Goal: Task Accomplishment & Management: Manage account settings

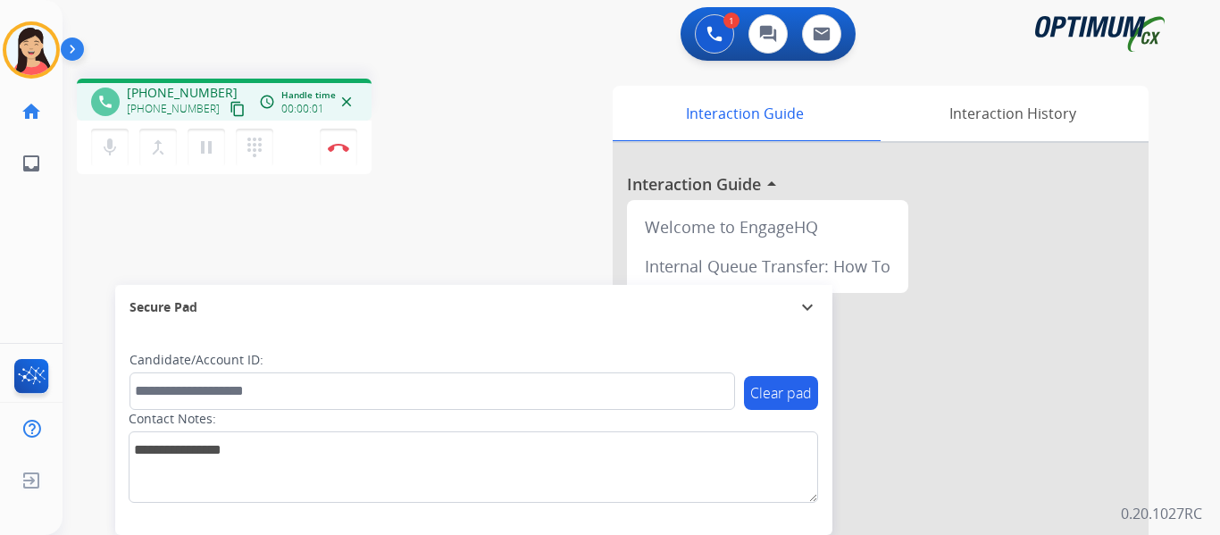
click at [229, 105] on mat-icon "content_copy" at bounding box center [237, 109] width 16 height 16
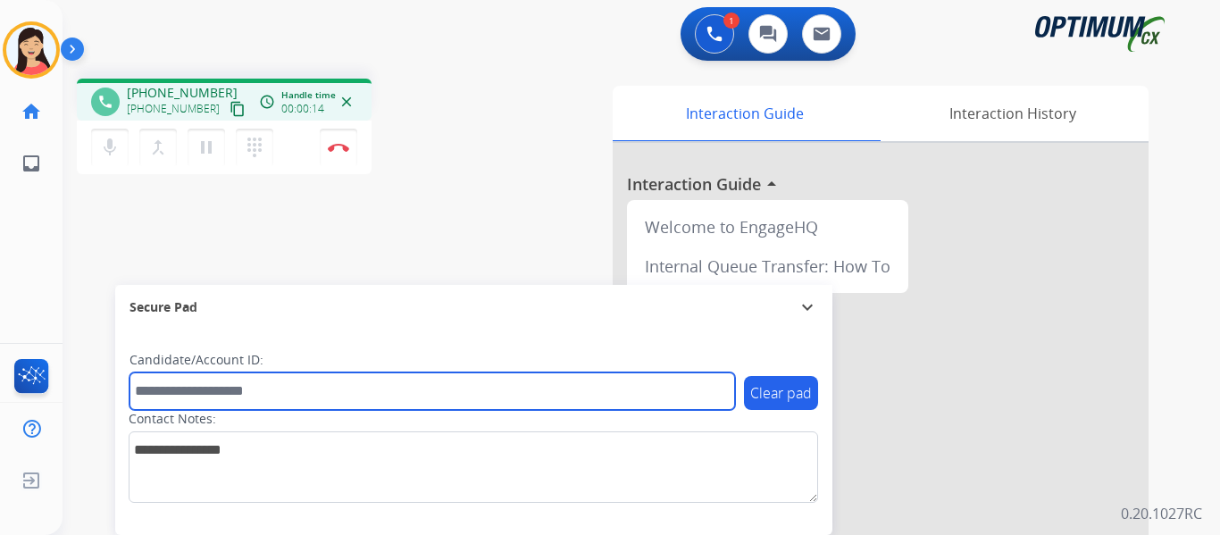
click at [267, 389] on input "text" at bounding box center [431, 391] width 605 height 38
paste input "*******"
type input "*******"
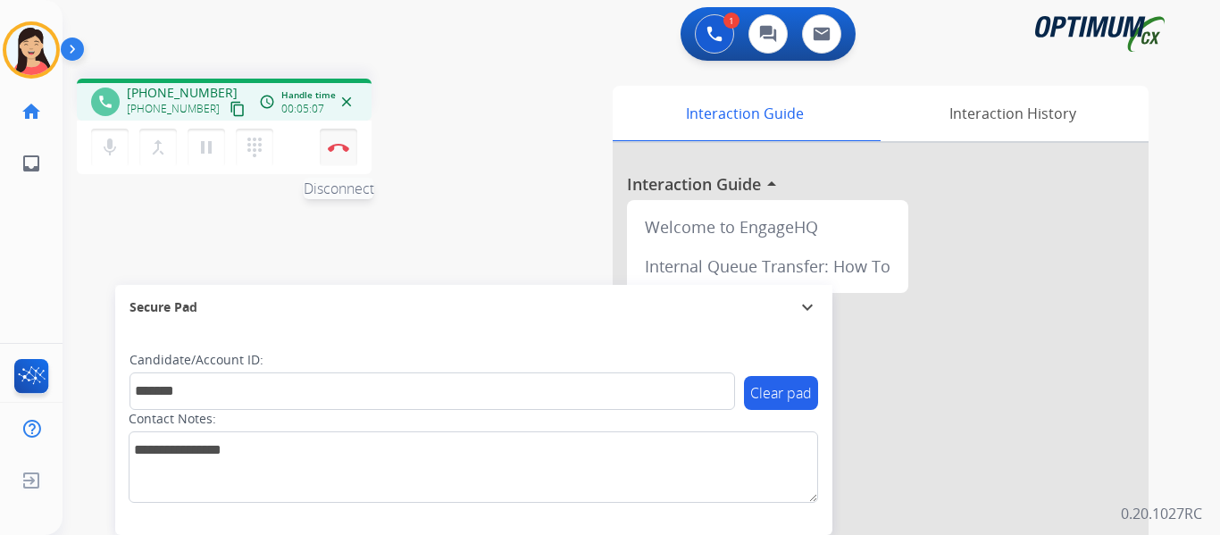
click at [345, 152] on button "Disconnect" at bounding box center [339, 148] width 38 height 38
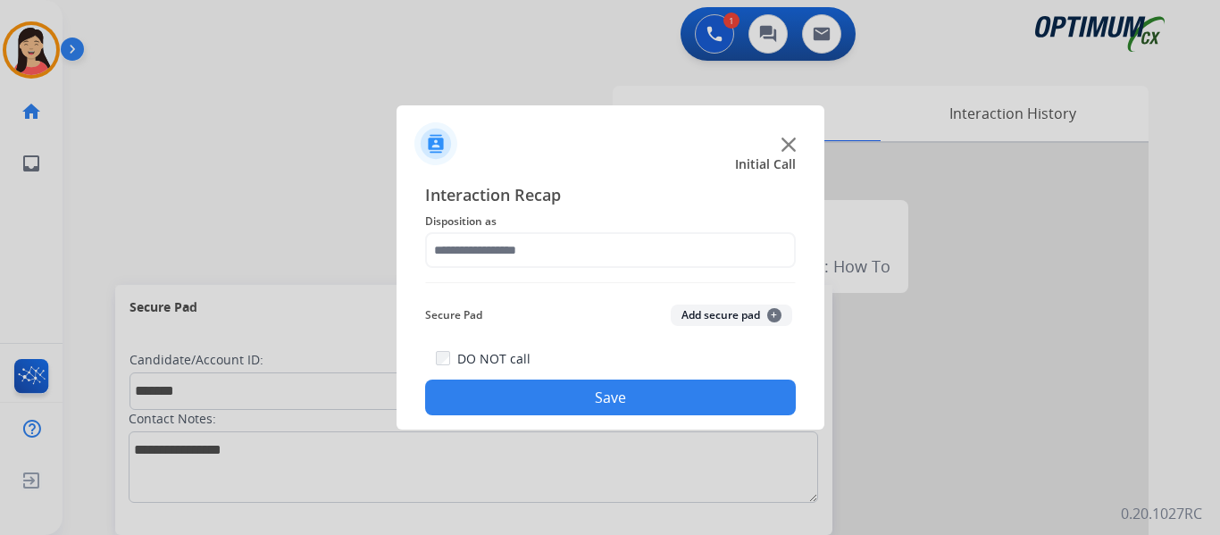
click at [734, 308] on button "Add secure pad +" at bounding box center [731, 314] width 121 height 21
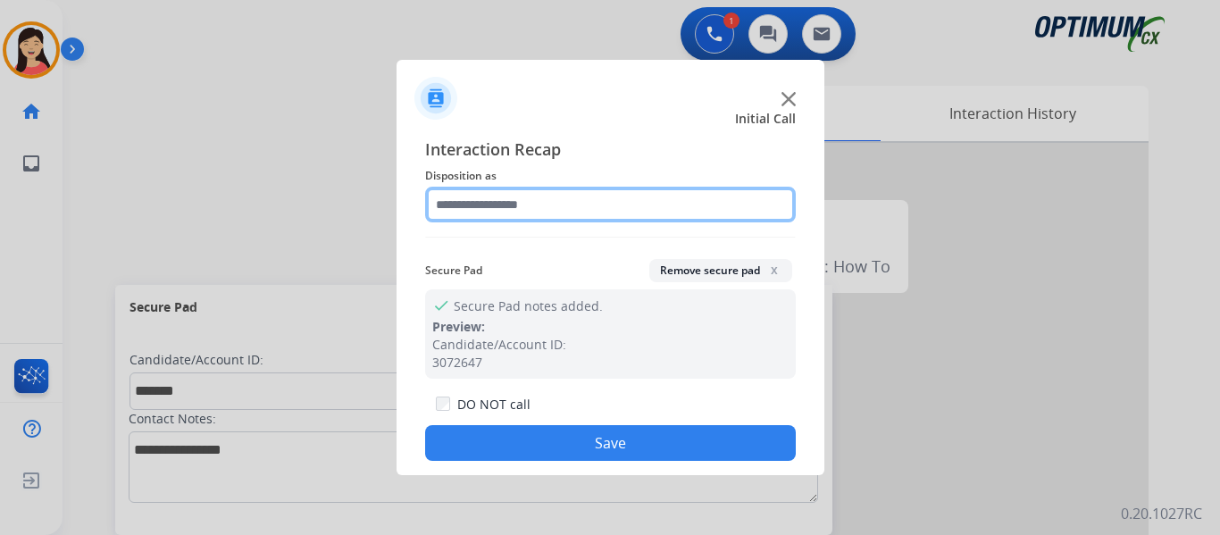
click at [506, 207] on input "text" at bounding box center [610, 205] width 371 height 36
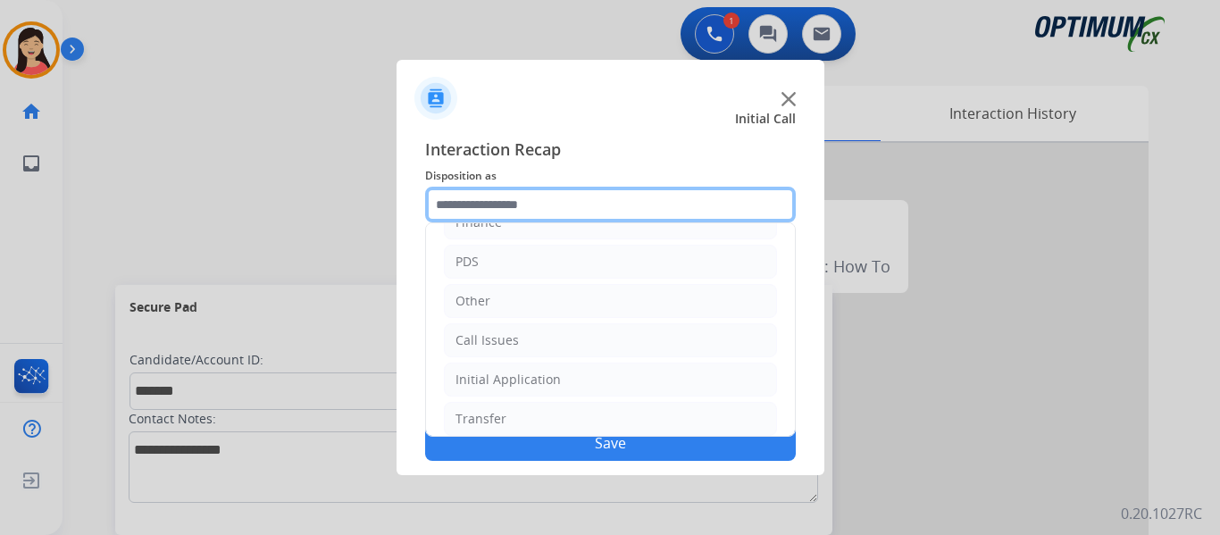
scroll to position [121, 0]
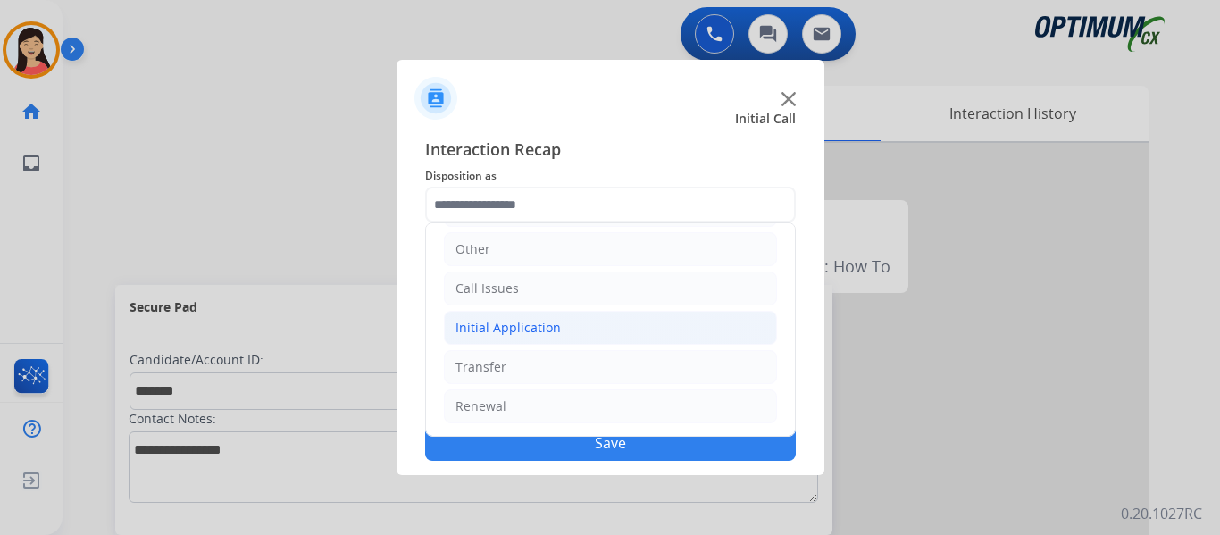
click at [575, 331] on li "Initial Application" at bounding box center [610, 328] width 333 height 34
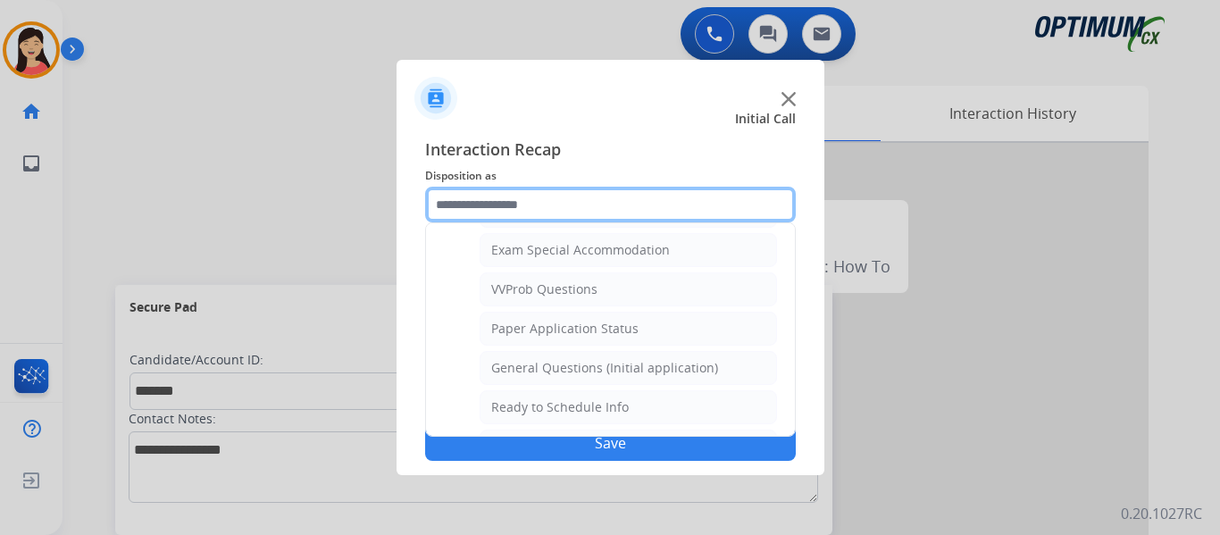
scroll to position [925, 0]
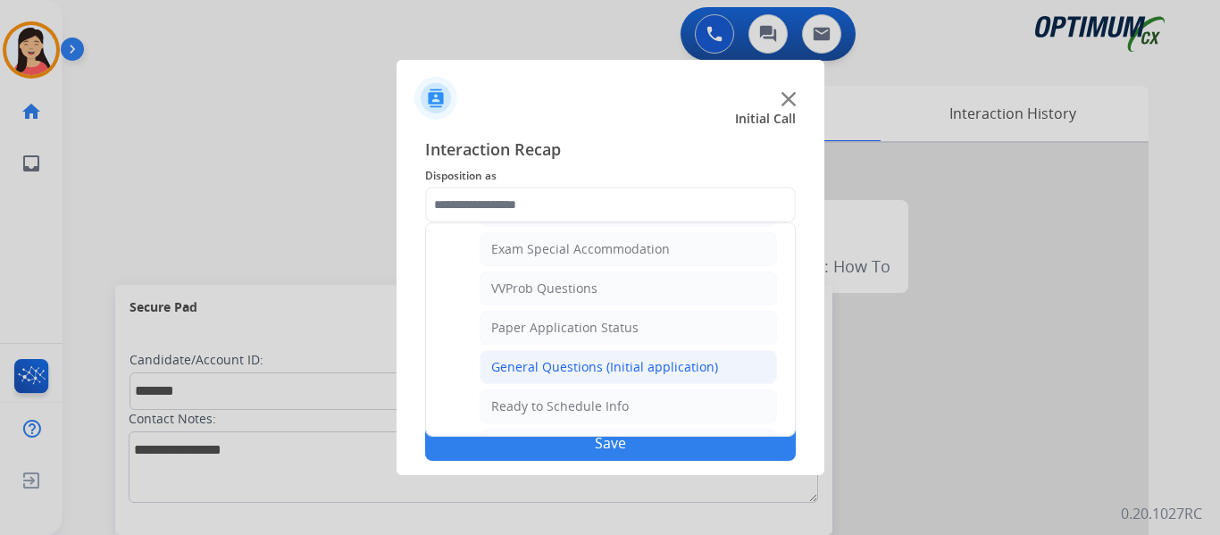
click at [613, 371] on div "General Questions (Initial application)" at bounding box center [604, 367] width 227 height 18
type input "**********"
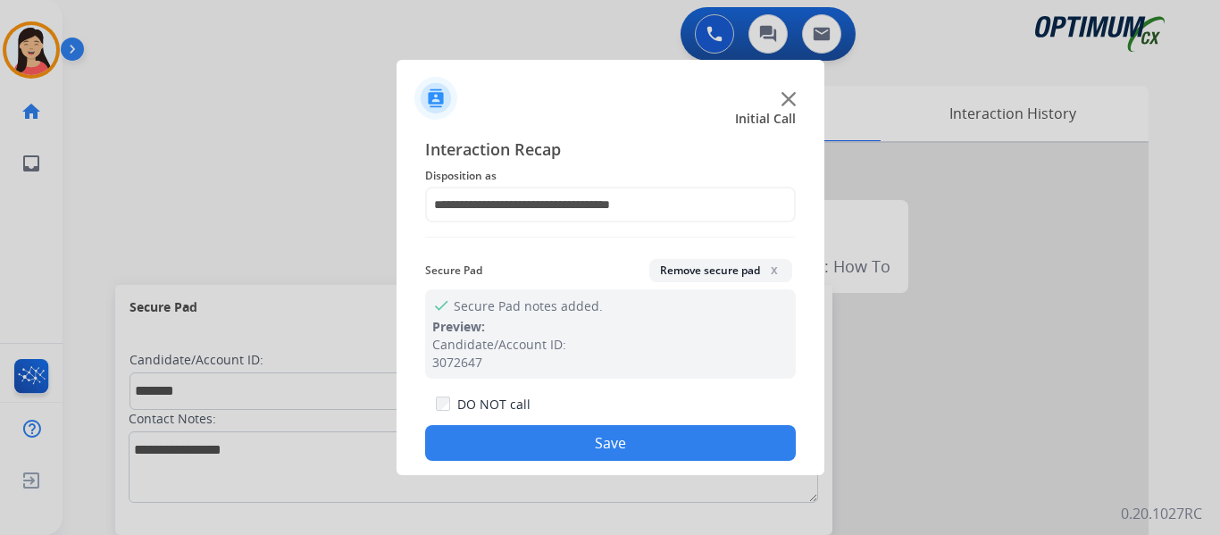
click at [631, 438] on button "Save" at bounding box center [610, 443] width 371 height 36
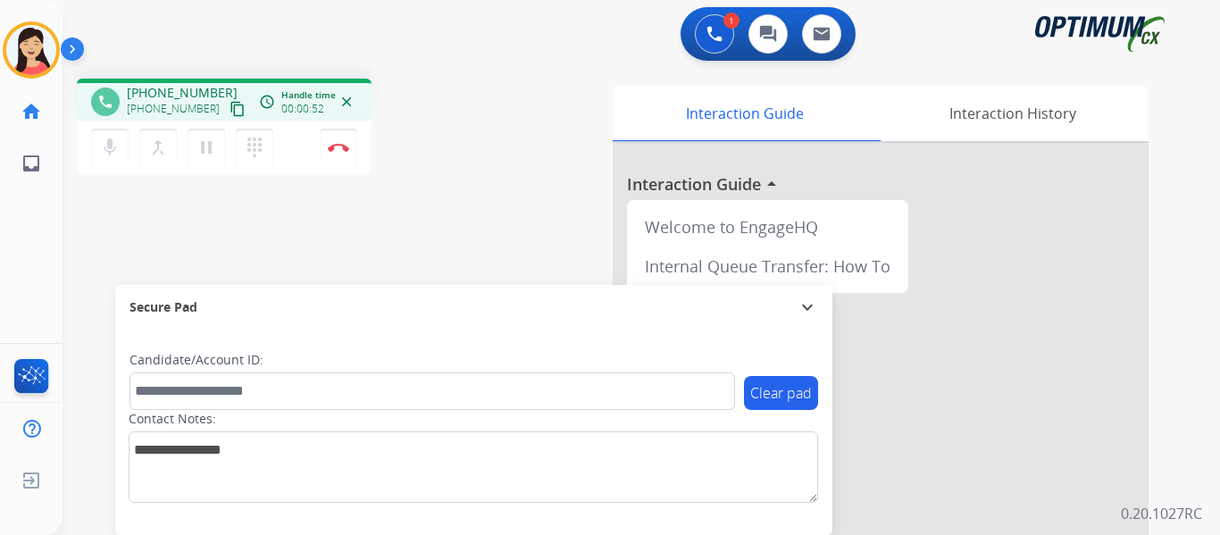
click at [229, 110] on mat-icon "content_copy" at bounding box center [237, 109] width 16 height 16
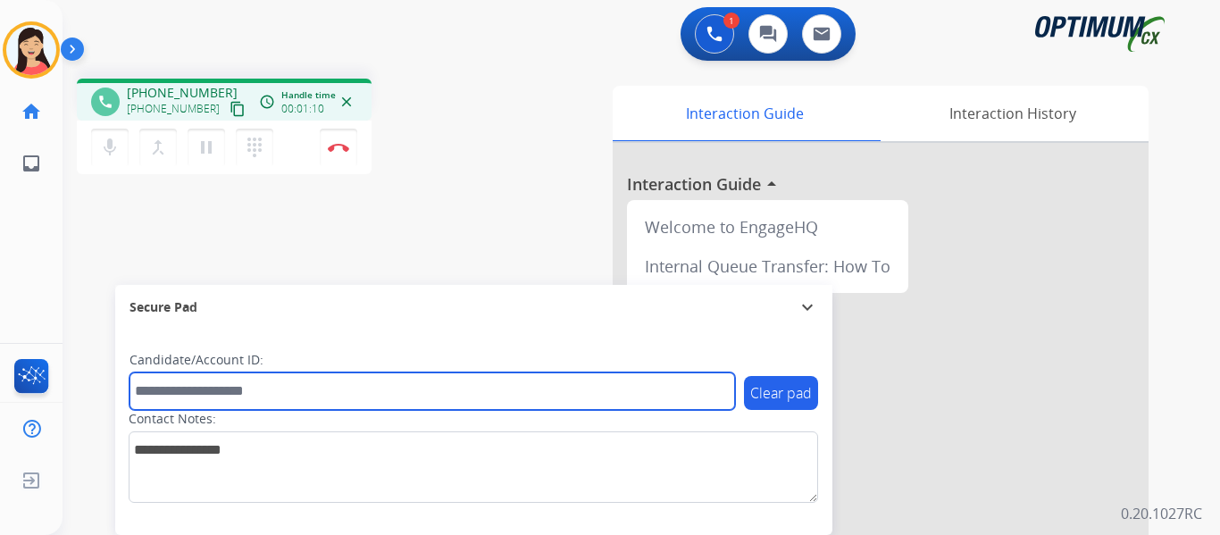
click at [505, 380] on input "text" at bounding box center [431, 391] width 605 height 38
paste input "*******"
type input "*******"
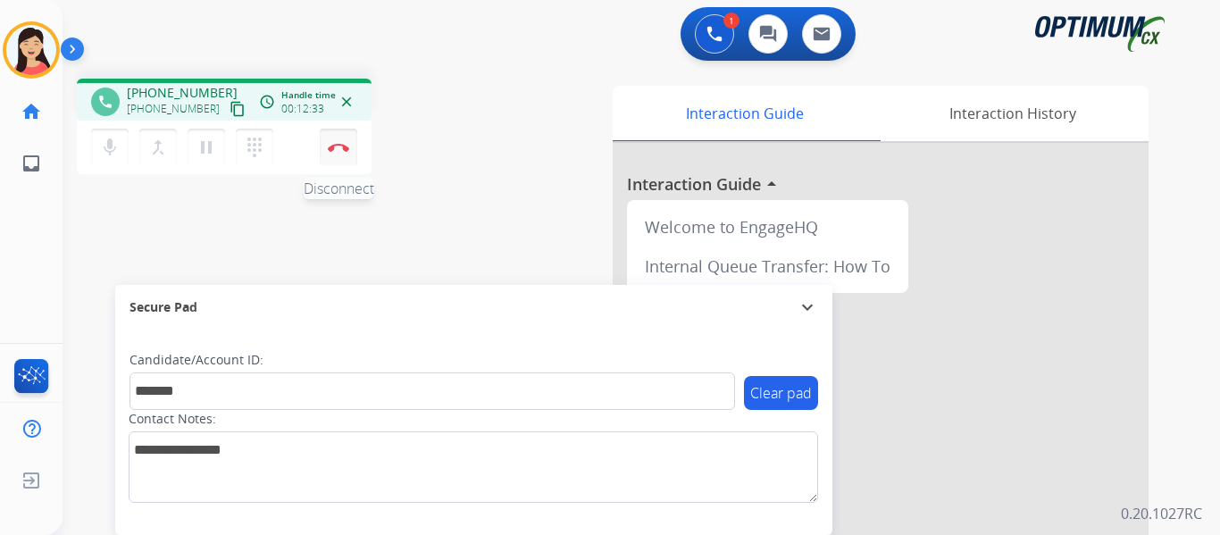
click at [338, 151] on img at bounding box center [338, 147] width 21 height 9
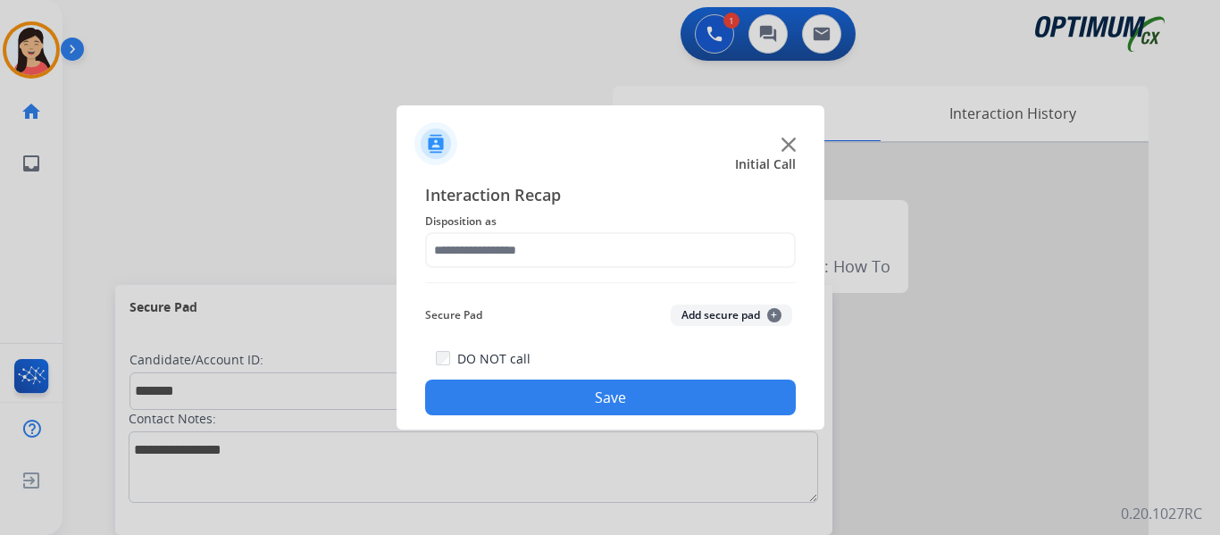
click at [730, 310] on button "Add secure pad +" at bounding box center [731, 314] width 121 height 21
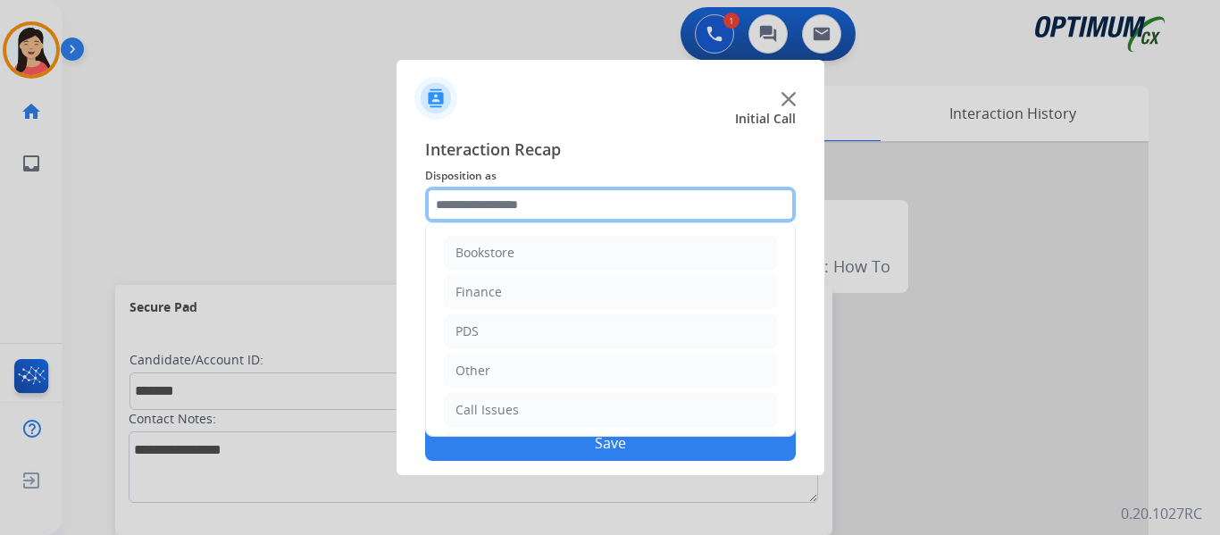
click at [523, 211] on input "text" at bounding box center [610, 205] width 371 height 36
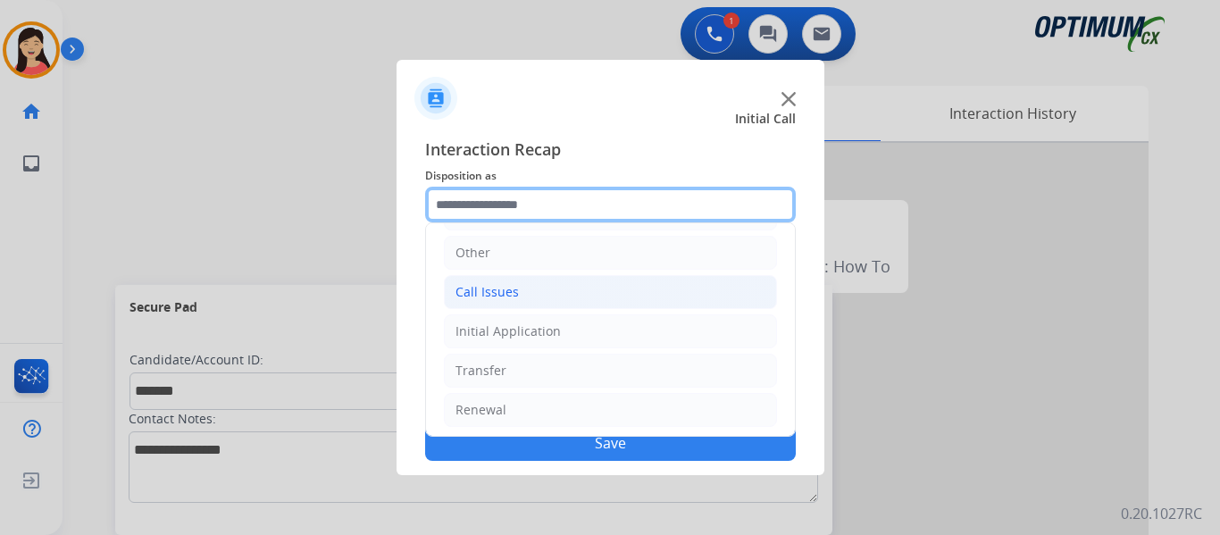
scroll to position [121, 0]
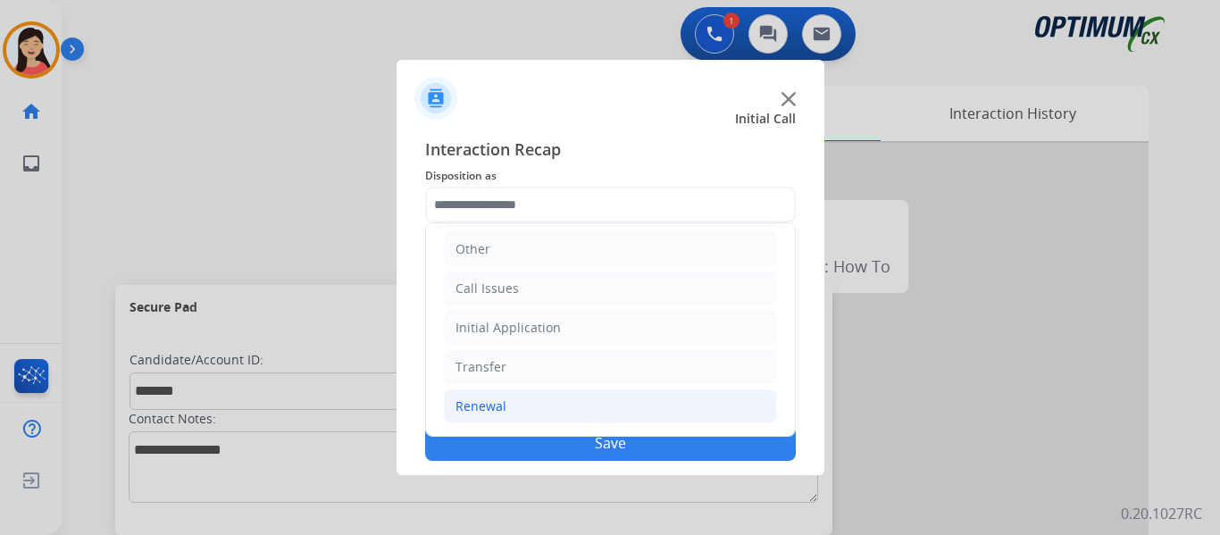
click at [497, 404] on div "Renewal" at bounding box center [480, 406] width 51 height 18
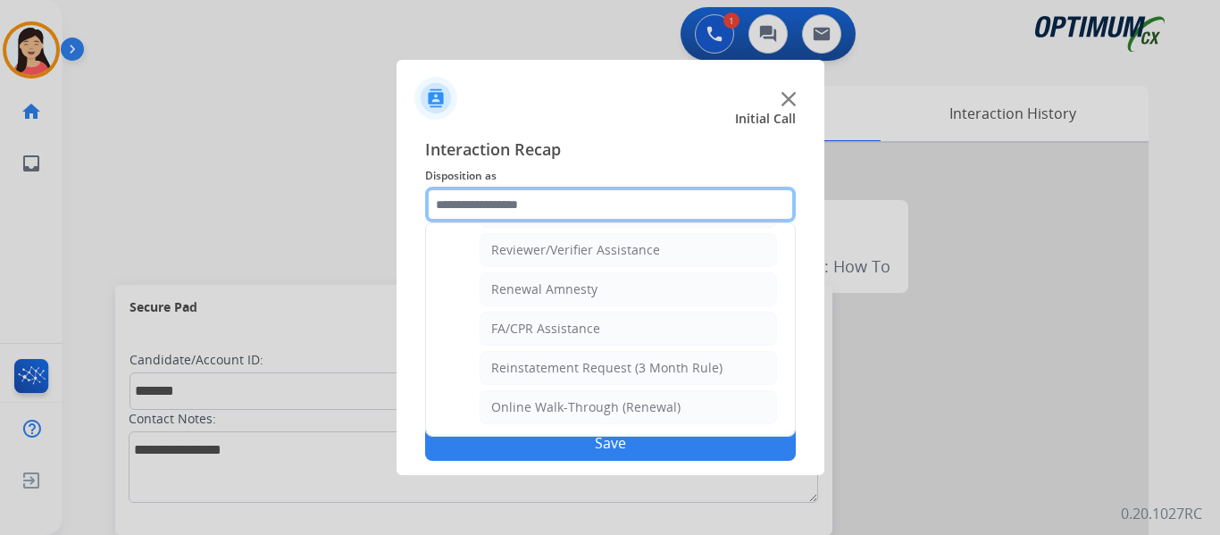
scroll to position [689, 0]
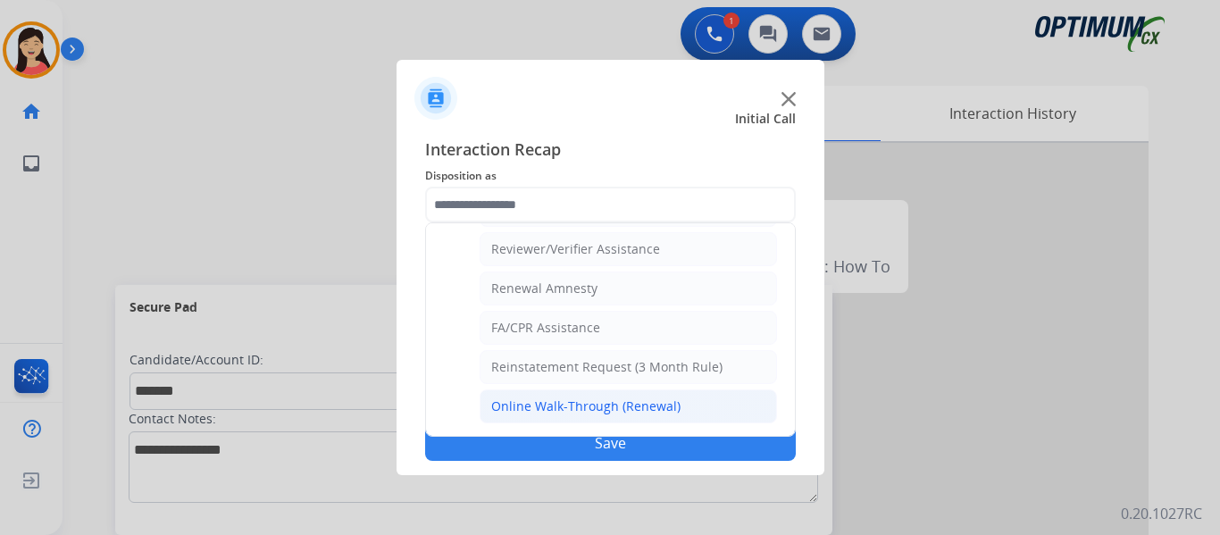
click at [580, 418] on li "Online Walk-Through (Renewal)" at bounding box center [628, 406] width 297 height 34
type input "**********"
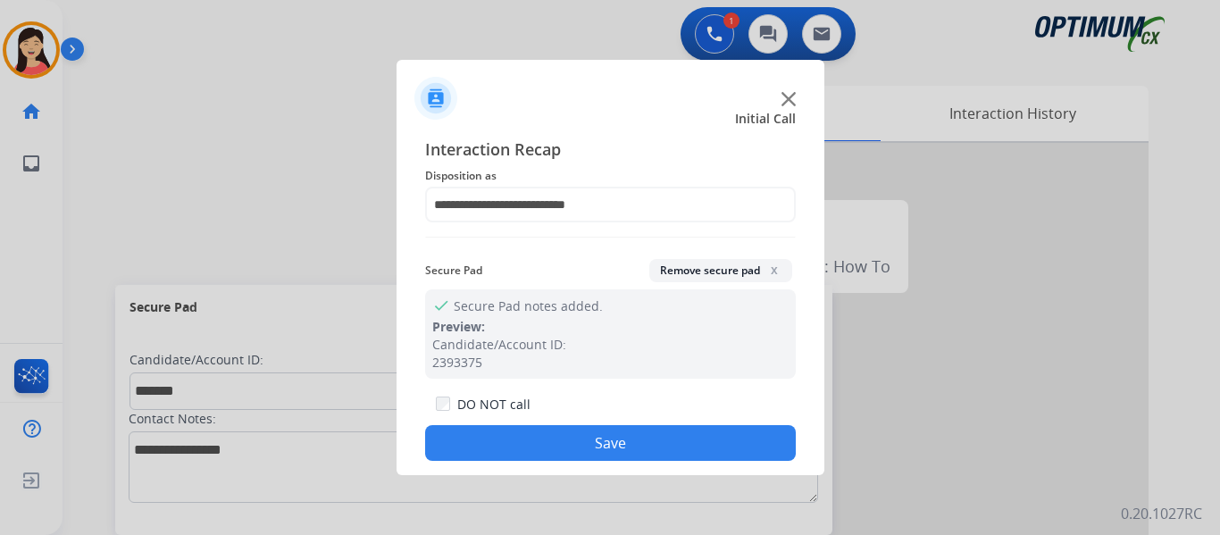
click at [627, 445] on button "Save" at bounding box center [610, 443] width 371 height 36
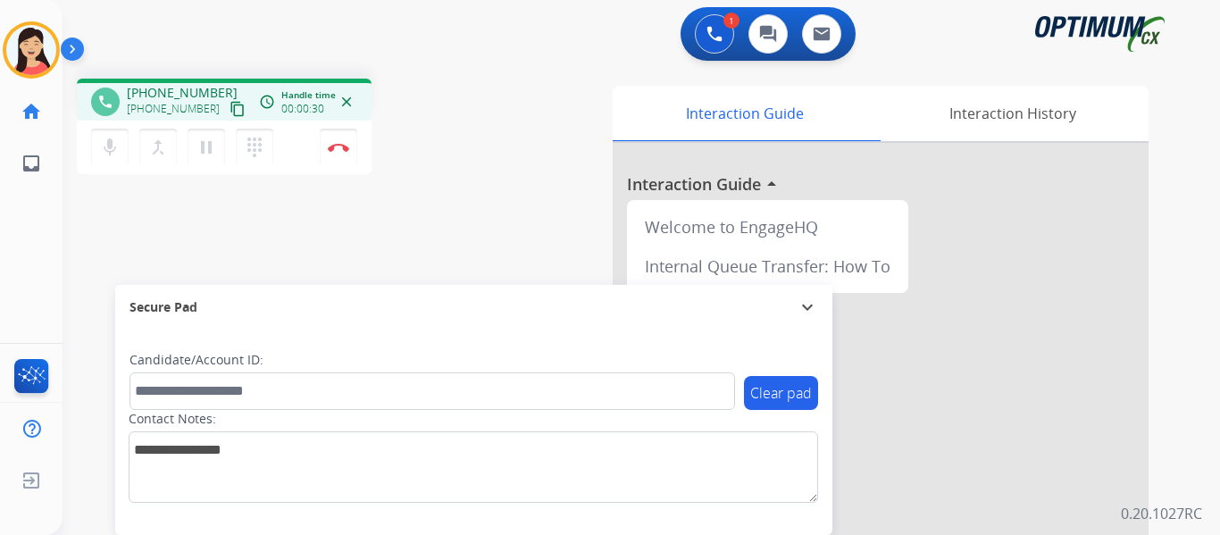
click at [229, 107] on mat-icon "content_copy" at bounding box center [237, 109] width 16 height 16
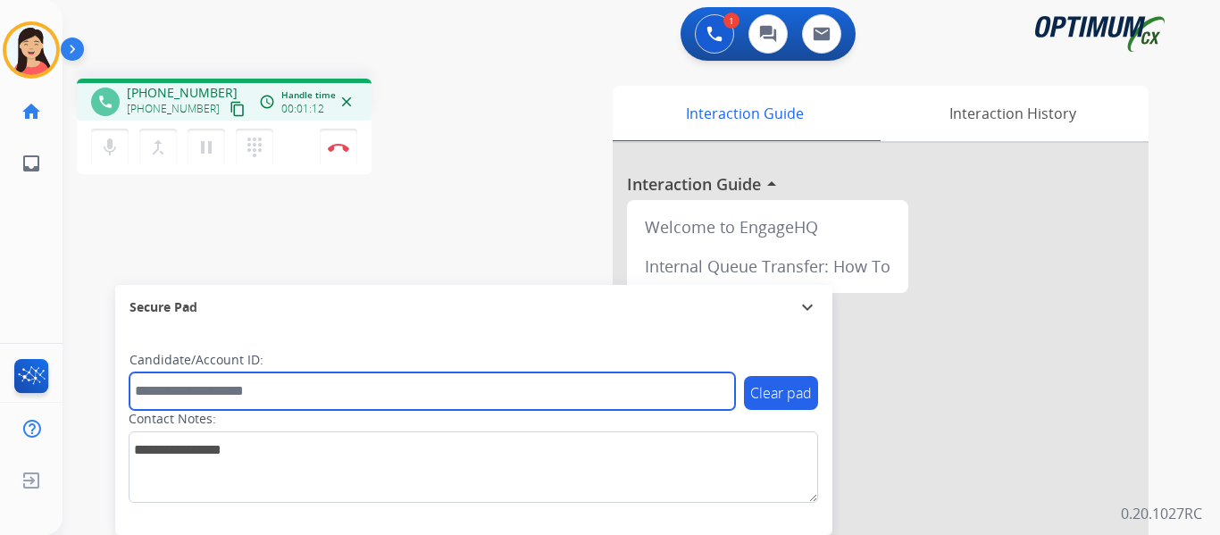
click at [413, 396] on input "text" at bounding box center [431, 391] width 605 height 38
paste input "*******"
type input "*******"
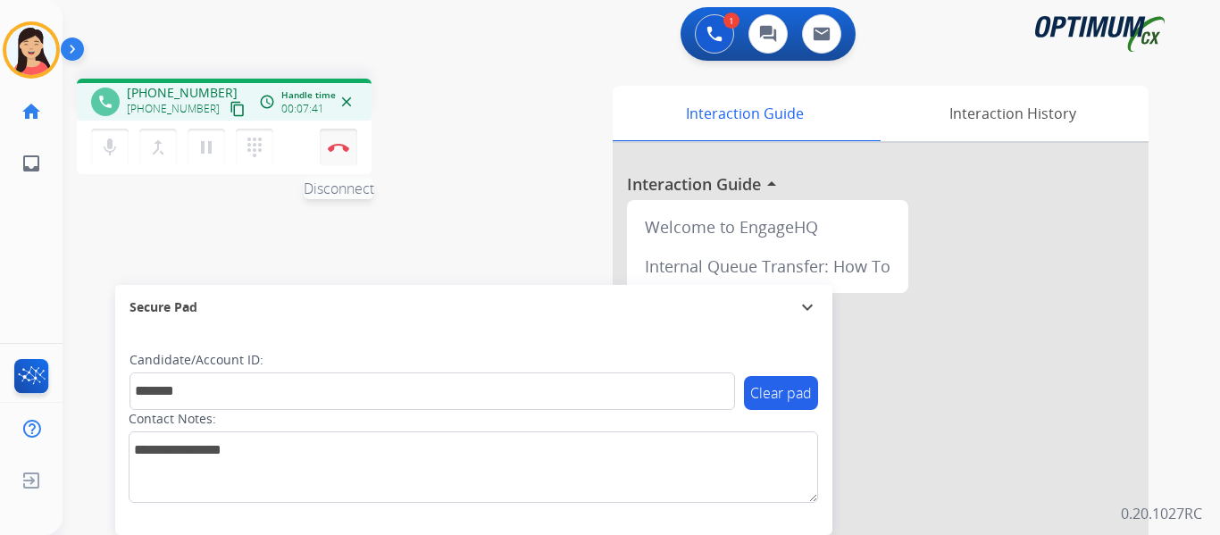
click at [332, 138] on button "Disconnect" at bounding box center [339, 148] width 38 height 38
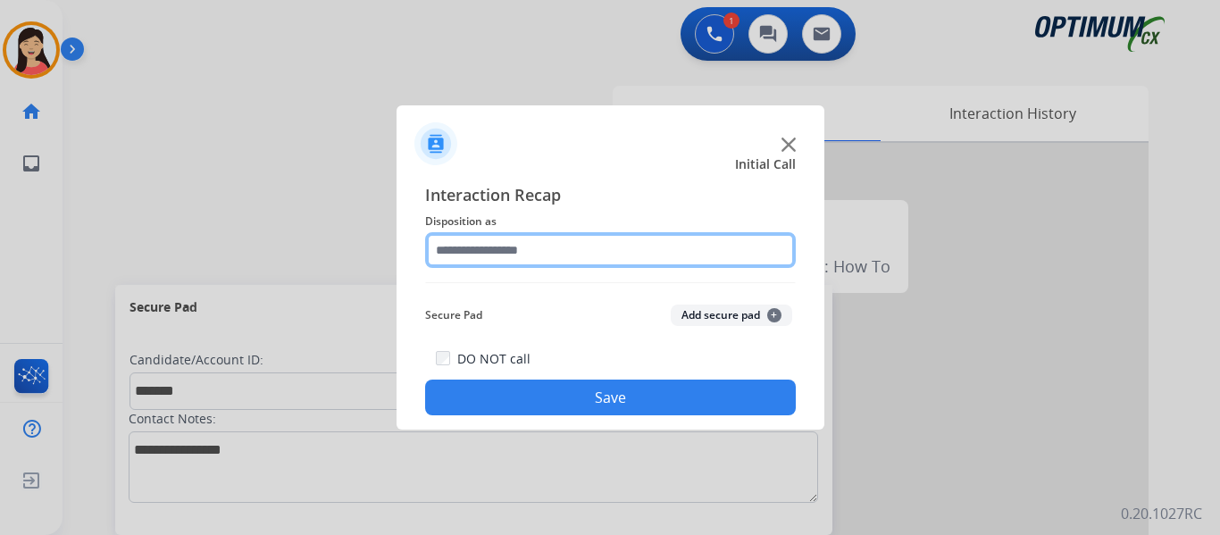
click at [630, 240] on input "text" at bounding box center [610, 250] width 371 height 36
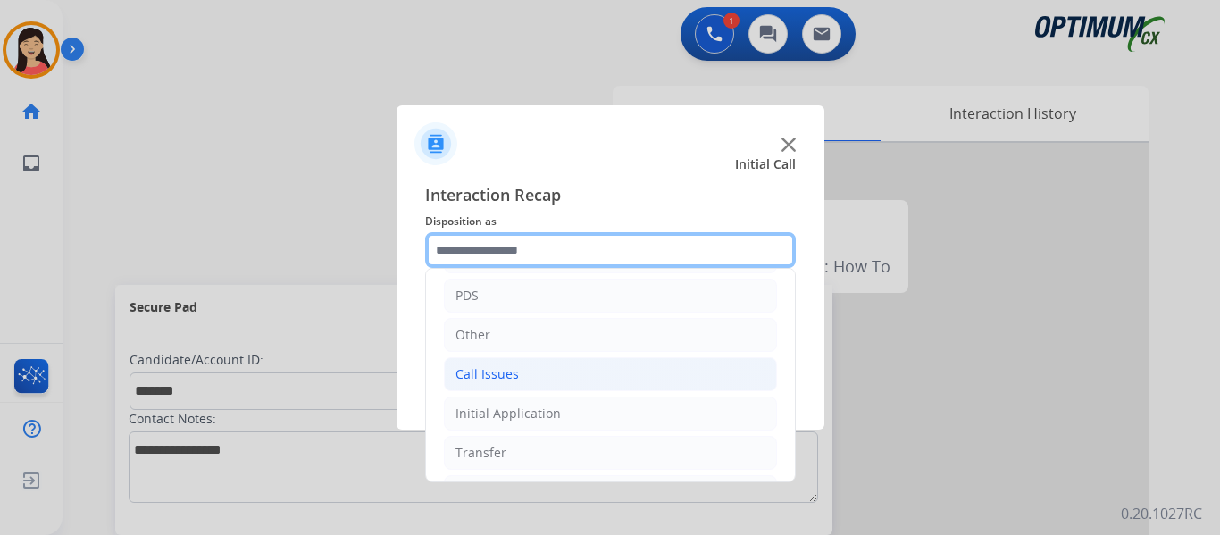
scroll to position [121, 0]
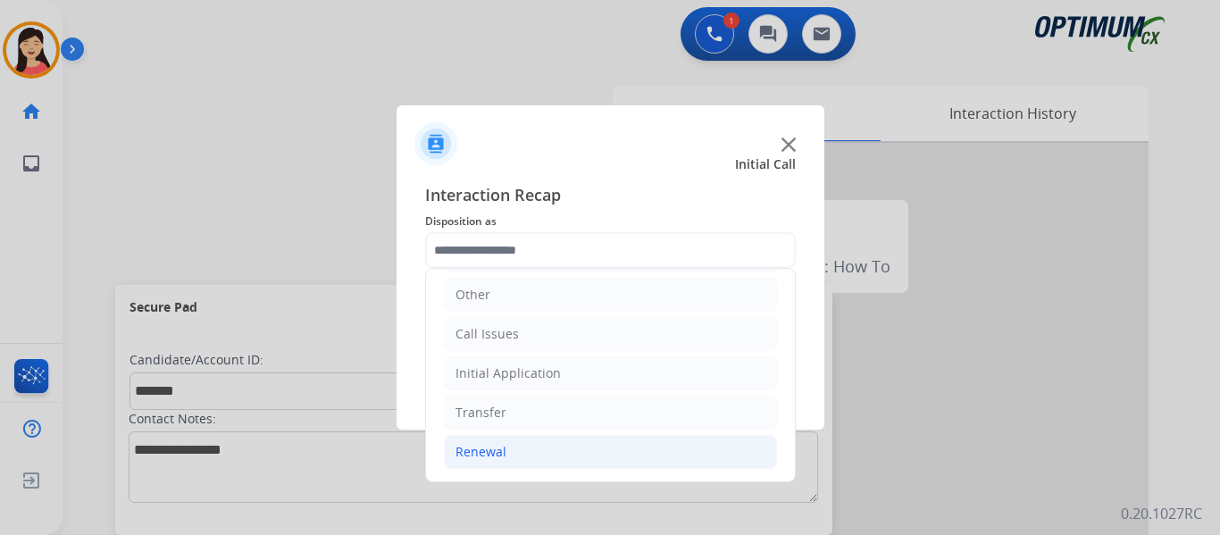
click at [505, 446] on li "Renewal" at bounding box center [610, 452] width 333 height 34
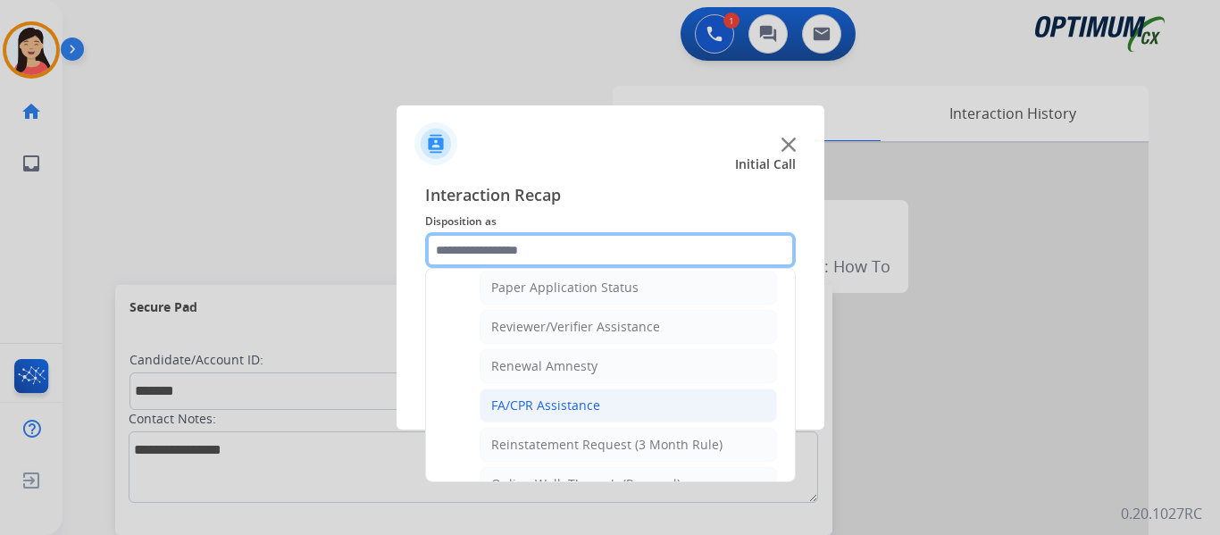
scroll to position [600, 0]
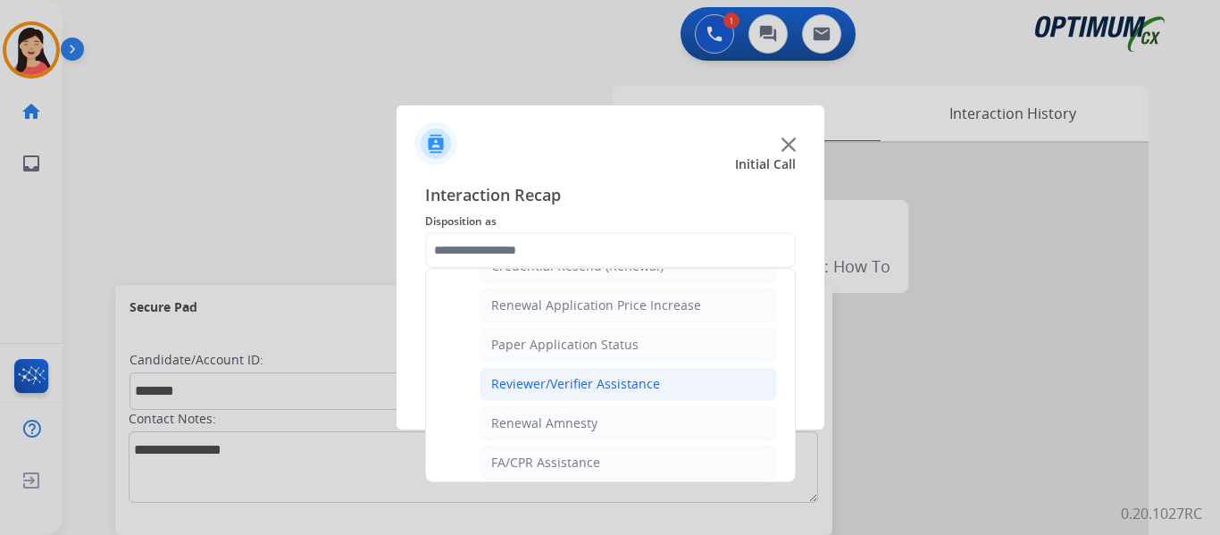
click at [650, 376] on div "Reviewer/Verifier Assistance" at bounding box center [575, 384] width 169 height 18
type input "**********"
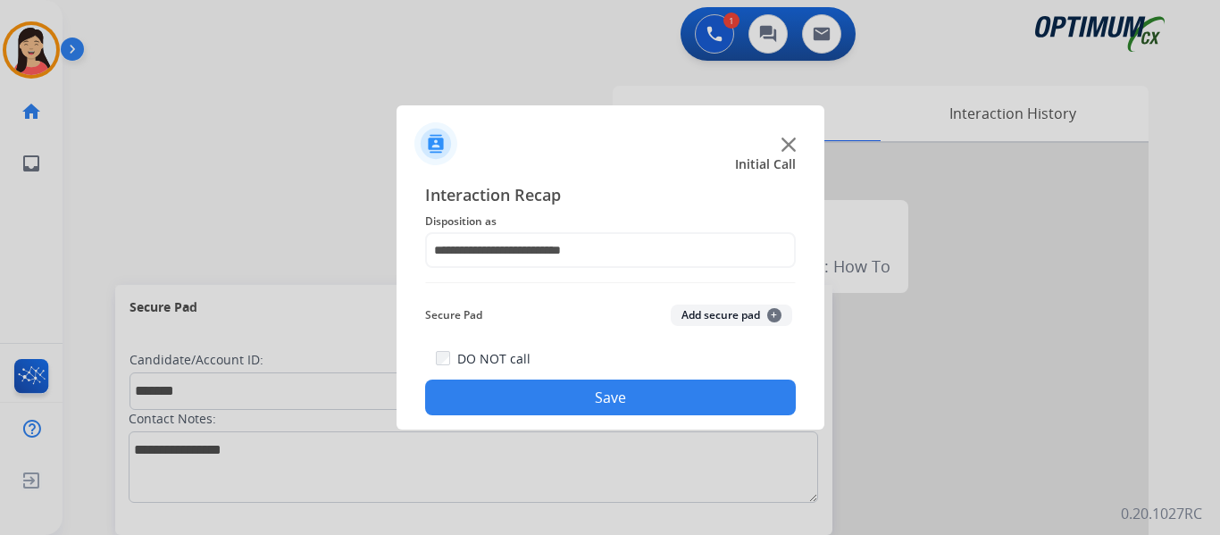
click at [688, 310] on button "Add secure pad +" at bounding box center [731, 314] width 121 height 21
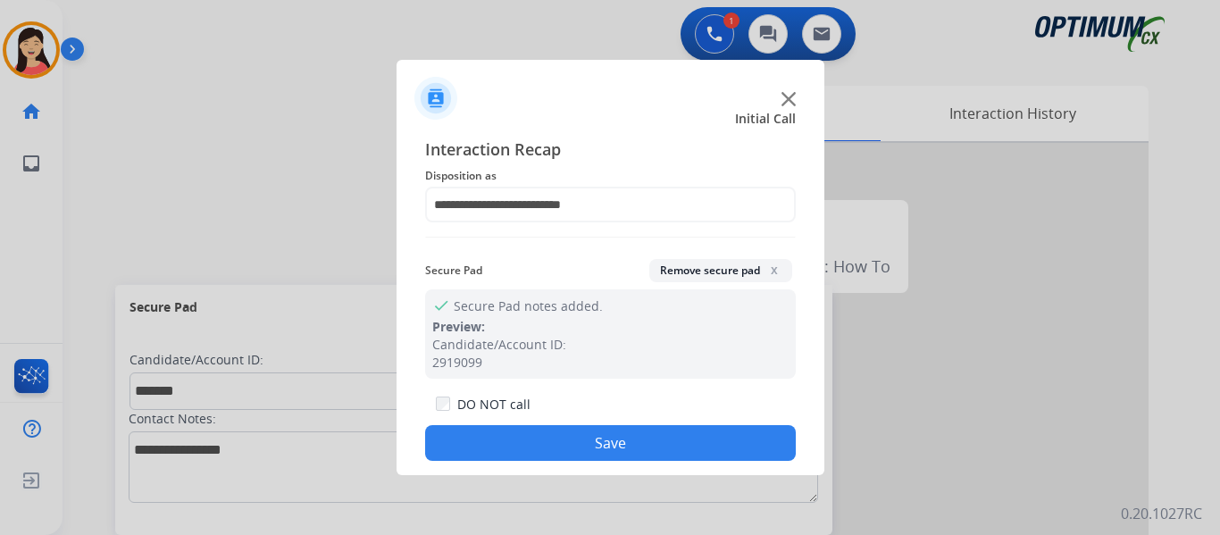
click at [705, 430] on button "Save" at bounding box center [610, 443] width 371 height 36
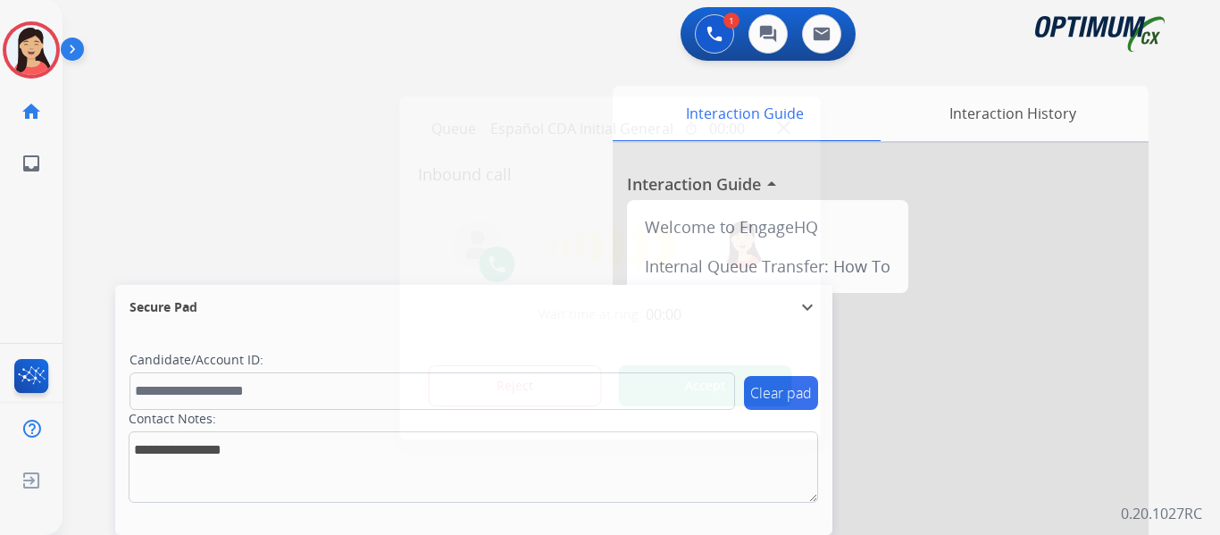
click at [647, 398] on button "Accept" at bounding box center [705, 385] width 173 height 41
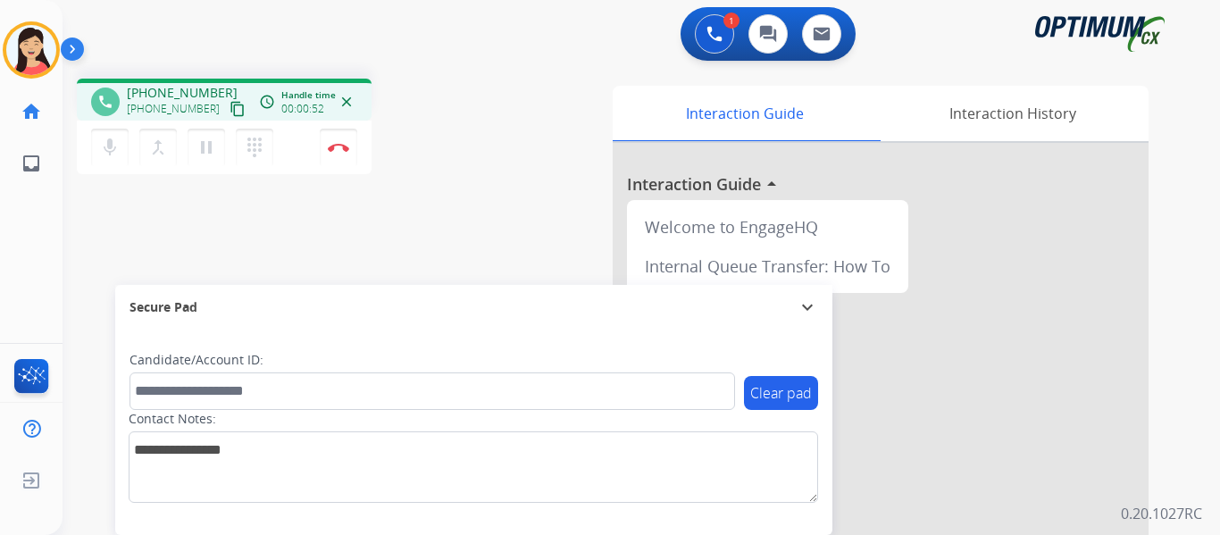
click at [229, 106] on mat-icon "content_copy" at bounding box center [237, 109] width 16 height 16
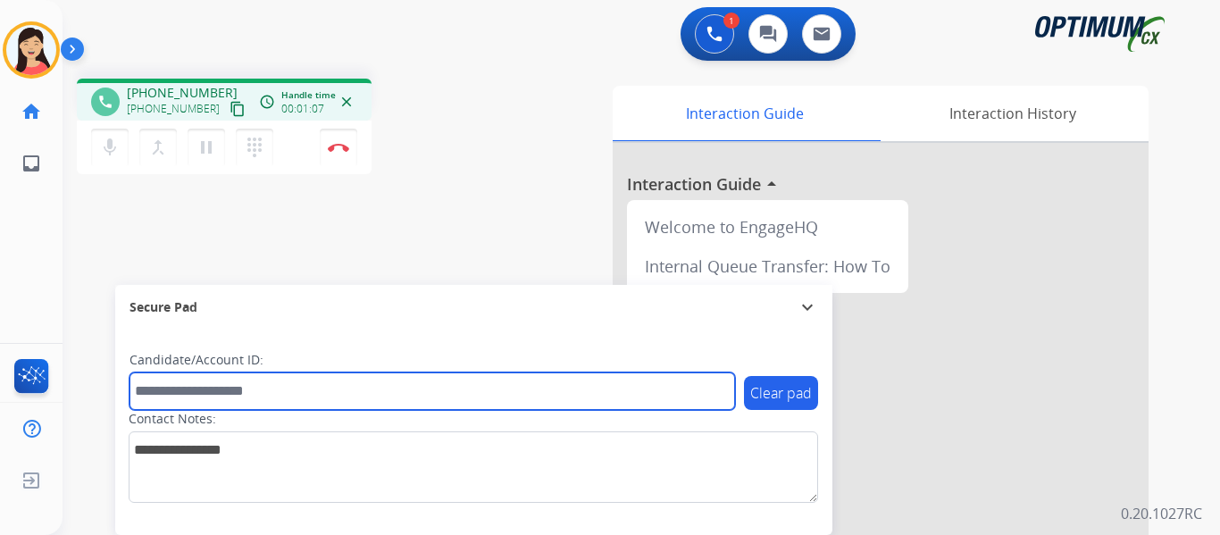
click at [456, 378] on input "text" at bounding box center [431, 391] width 605 height 38
paste input "*******"
type input "*******"
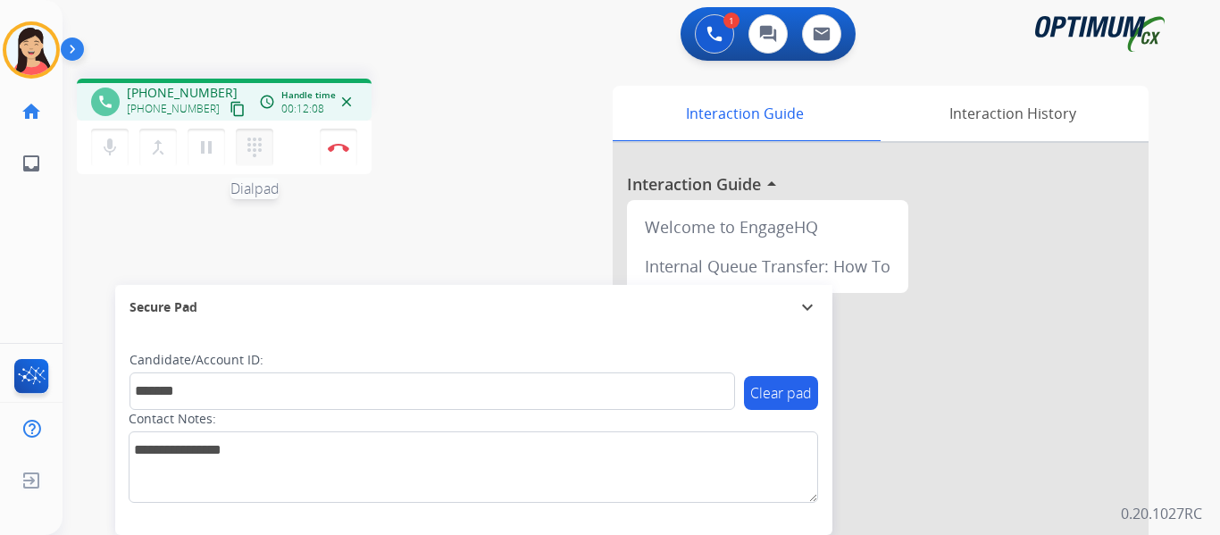
click at [248, 151] on mat-icon "dialpad" at bounding box center [254, 147] width 21 height 21
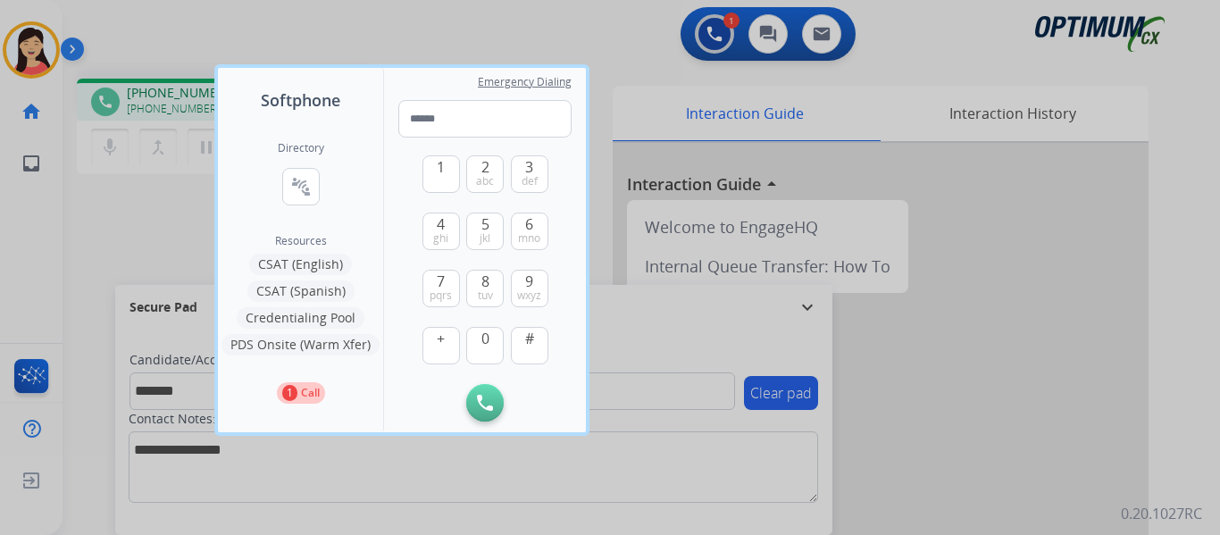
click at [143, 232] on div at bounding box center [610, 267] width 1220 height 535
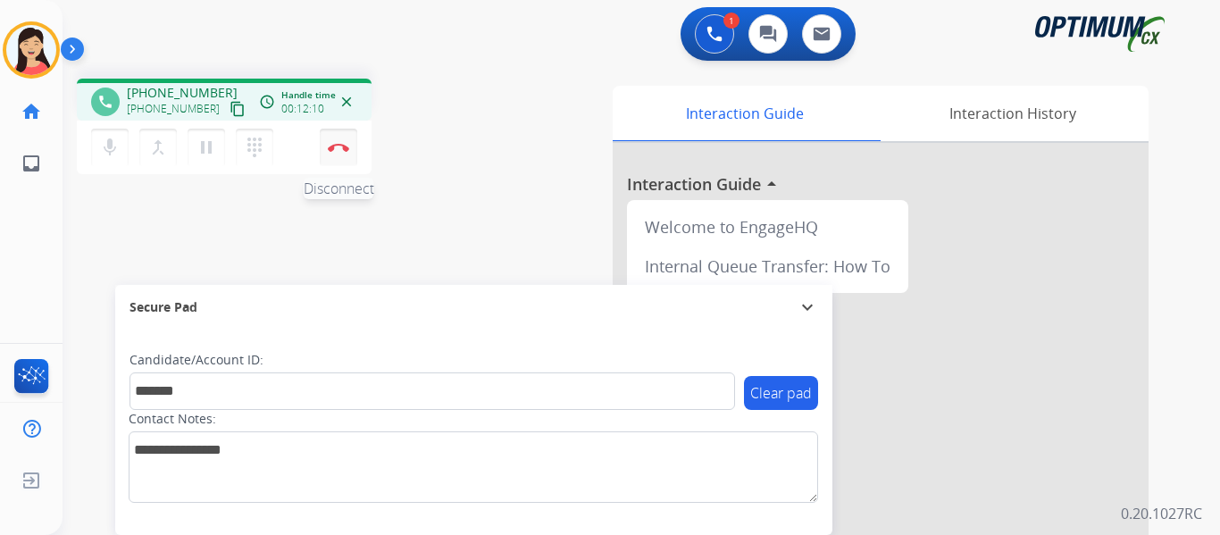
click at [344, 147] on img at bounding box center [338, 147] width 21 height 9
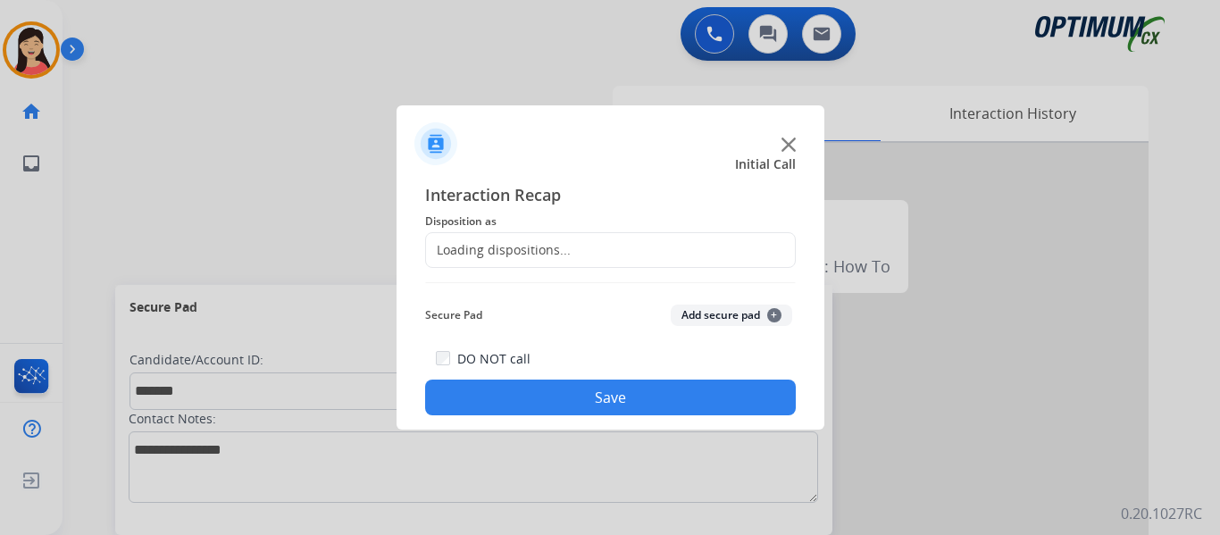
click at [713, 318] on button "Add secure pad +" at bounding box center [731, 314] width 121 height 21
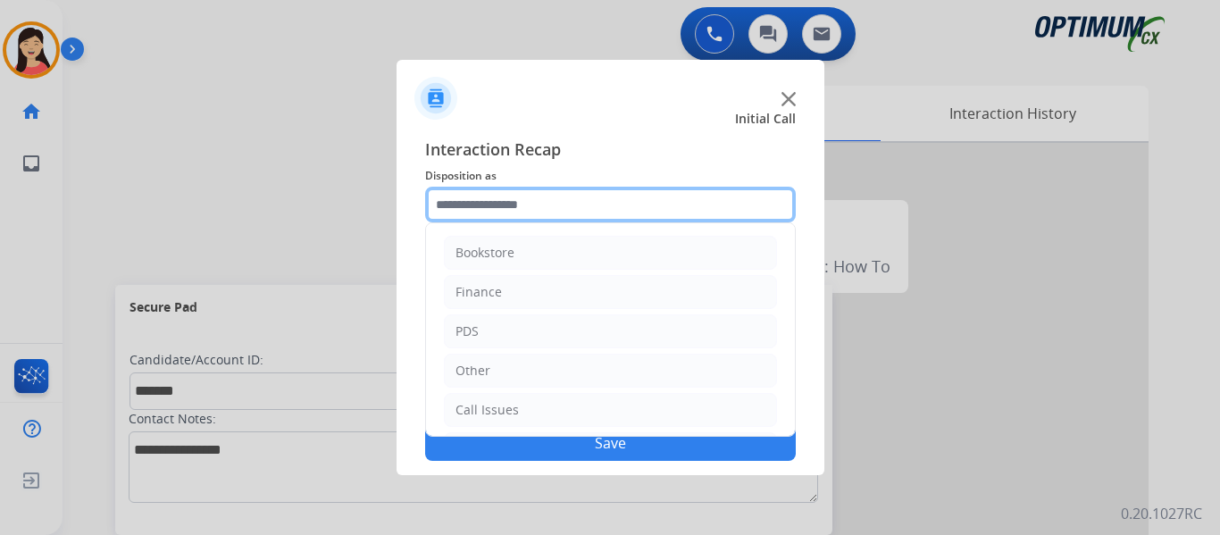
drag, startPoint x: 528, startPoint y: 204, endPoint x: 523, endPoint y: 213, distance: 10.0
click at [528, 203] on input "text" at bounding box center [610, 205] width 371 height 36
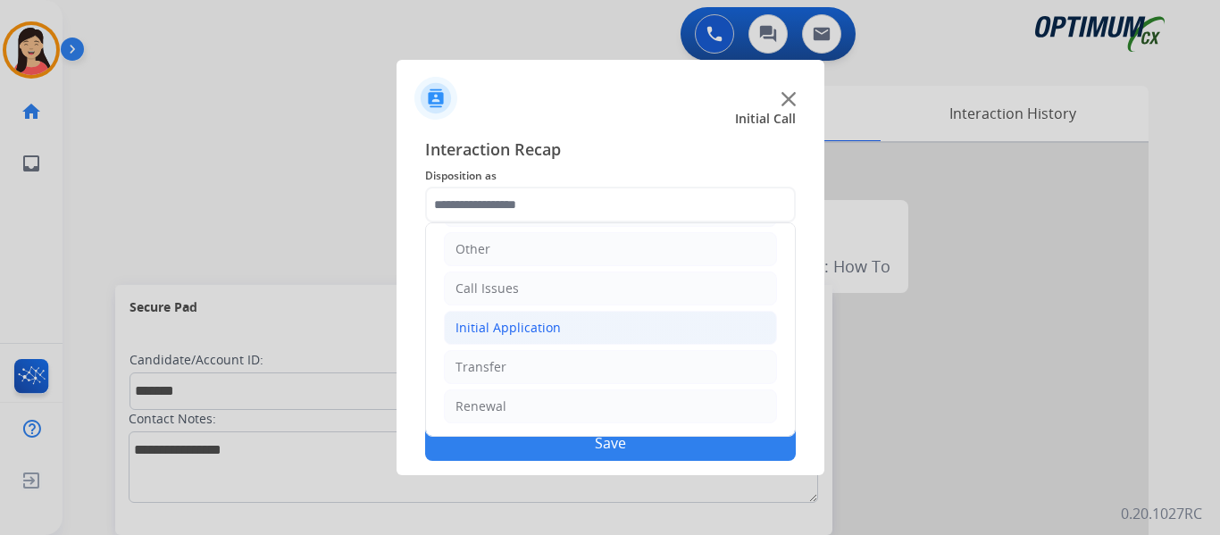
click at [521, 327] on div "Initial Application" at bounding box center [507, 328] width 105 height 18
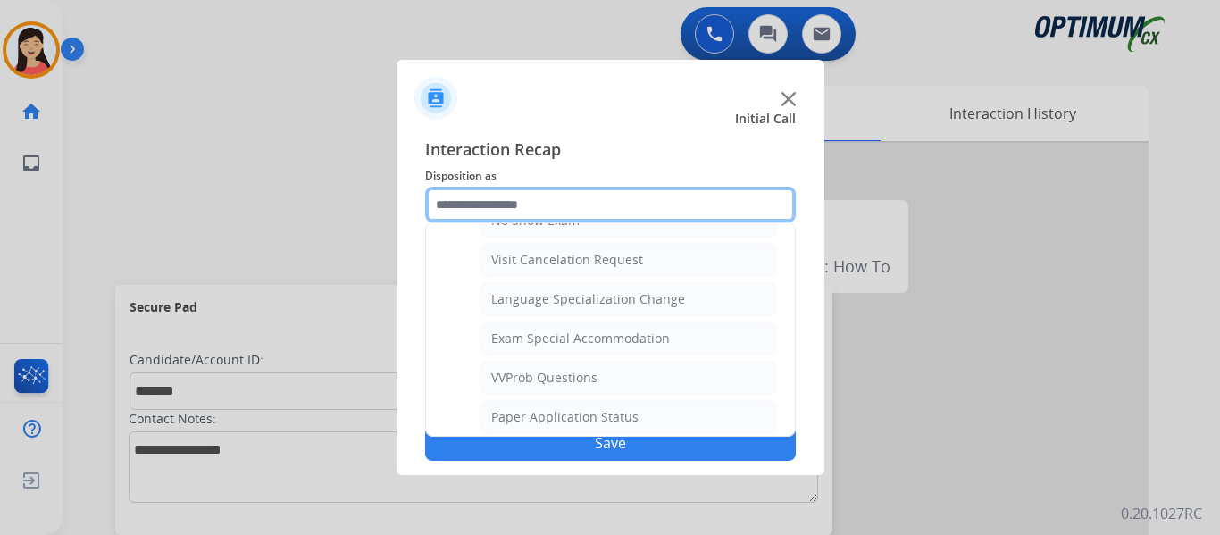
scroll to position [925, 0]
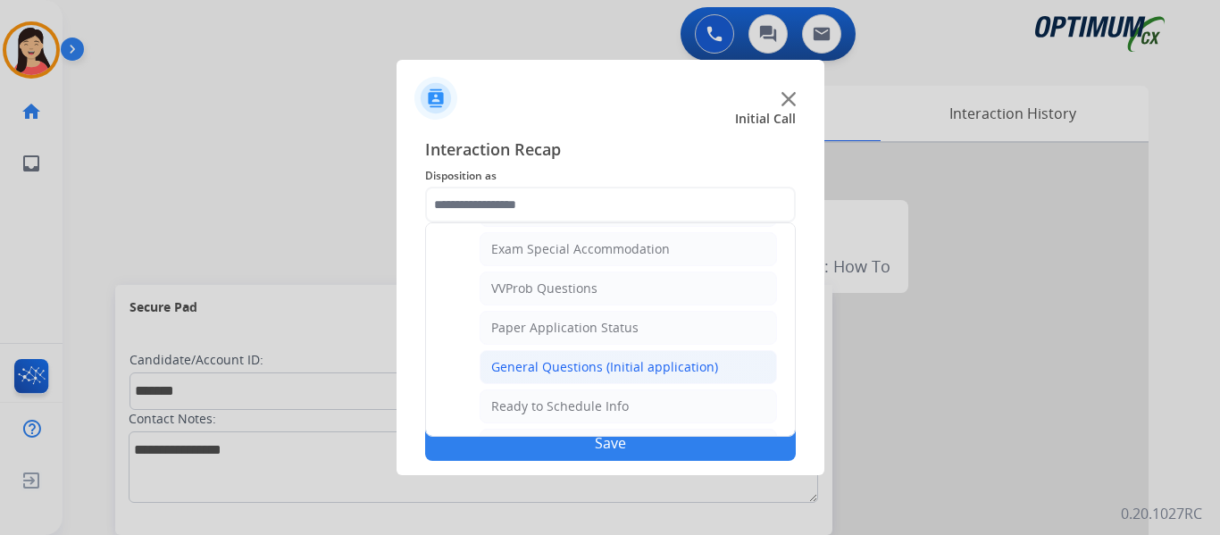
click at [570, 365] on div "General Questions (Initial application)" at bounding box center [604, 367] width 227 height 18
type input "**********"
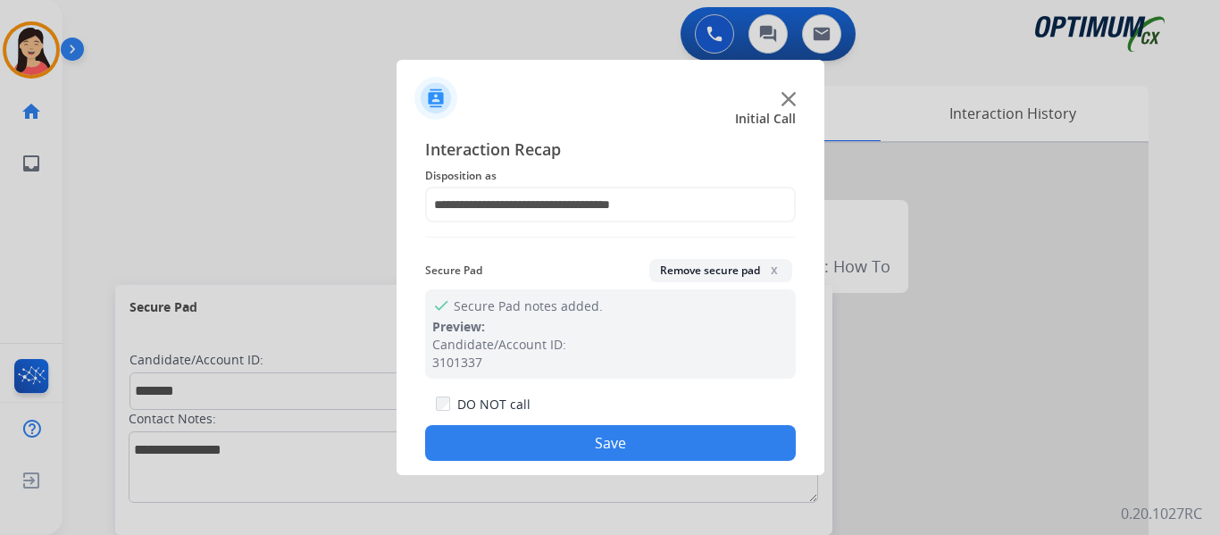
click at [630, 444] on button "Save" at bounding box center [610, 443] width 371 height 36
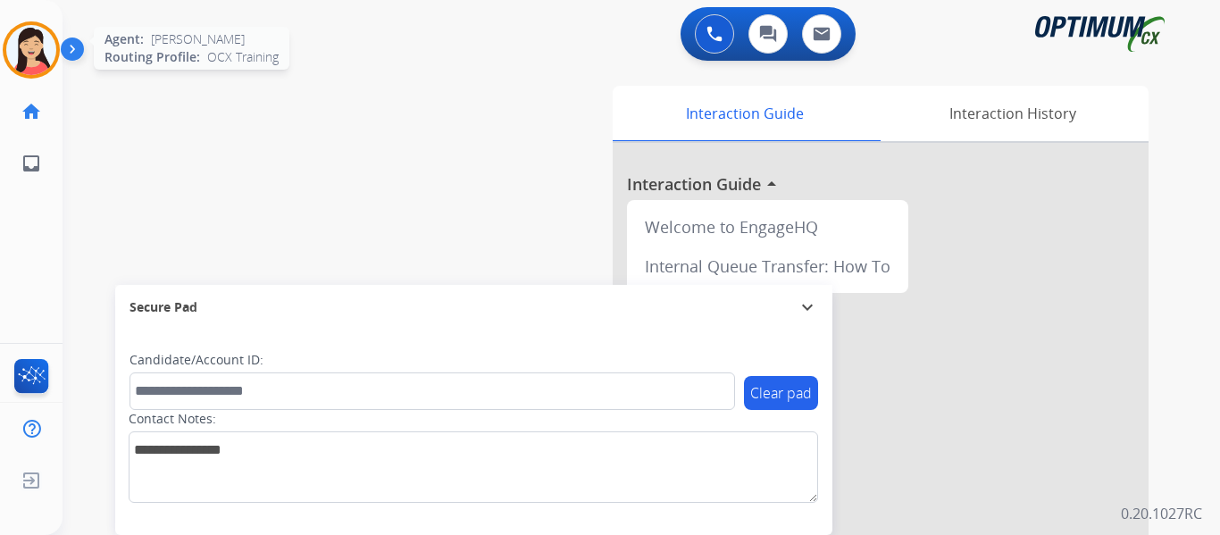
click at [39, 49] on img at bounding box center [31, 50] width 50 height 50
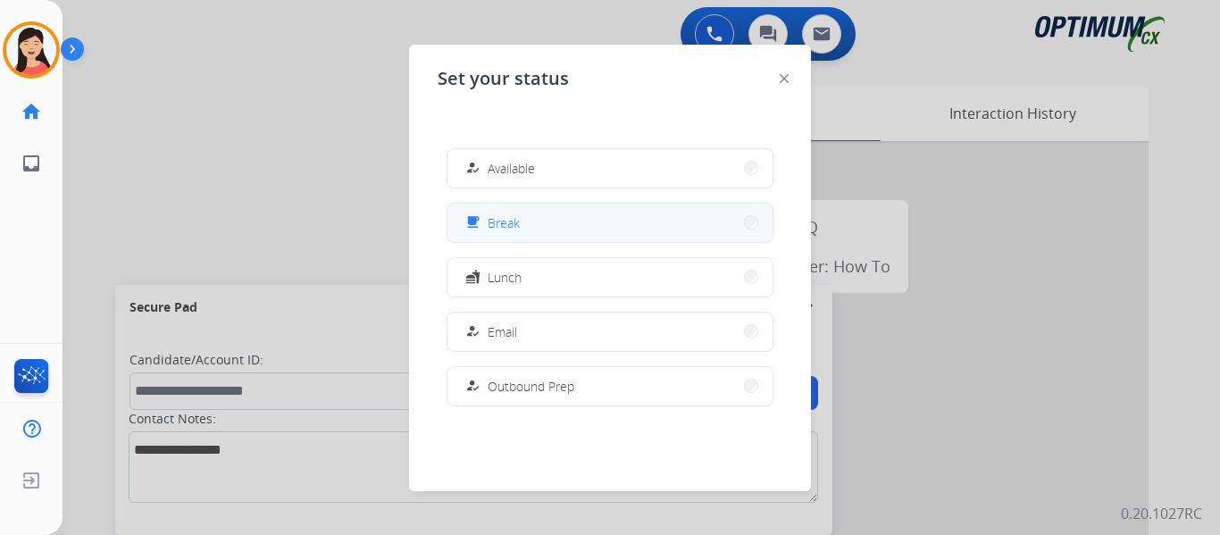
click at [553, 235] on button "free_breakfast Break" at bounding box center [609, 223] width 325 height 38
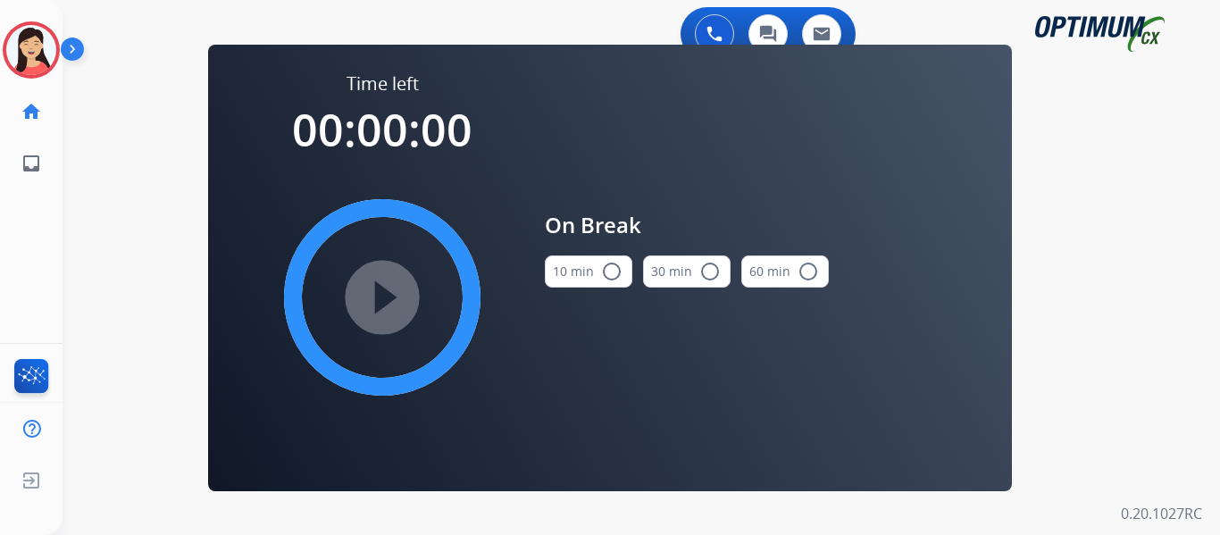
click at [632, 284] on div "10 min radio_button_unchecked 30 min radio_button_unchecked 60 min radio_button…" at bounding box center [687, 271] width 284 height 61
click at [620, 279] on button "10 min radio_button_unchecked" at bounding box center [589, 271] width 88 height 32
click at [393, 288] on mat-icon "play_circle_filled" at bounding box center [381, 297] width 21 height 21
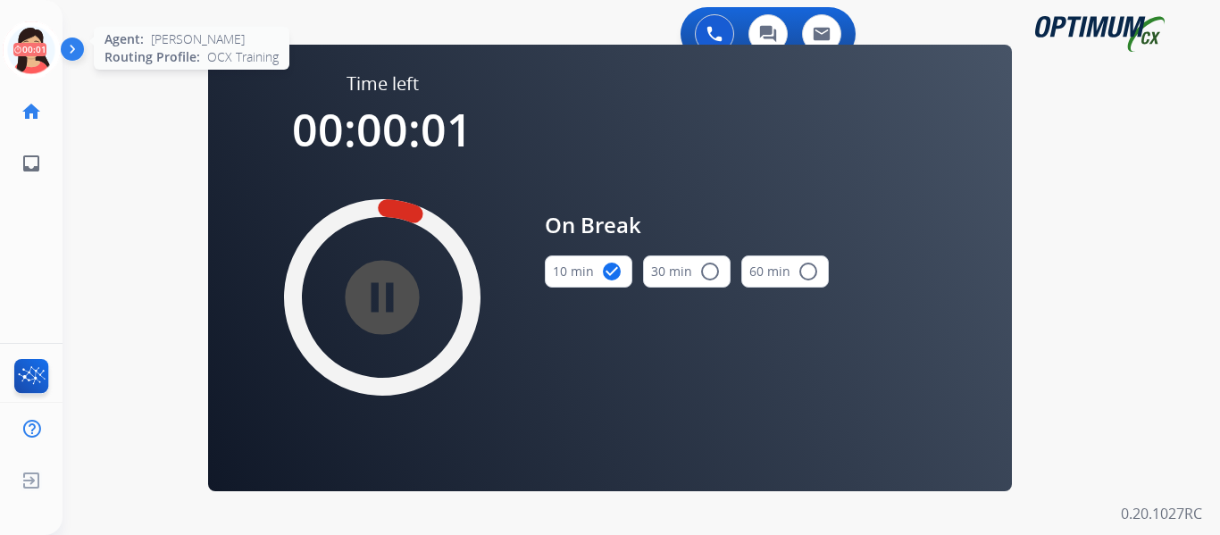
click at [54, 19] on div "[PERSON_NAME] Break Edit Avatar 00:01 Agent: [PERSON_NAME] Profile: OCX Trainin…" at bounding box center [31, 94] width 63 height 189
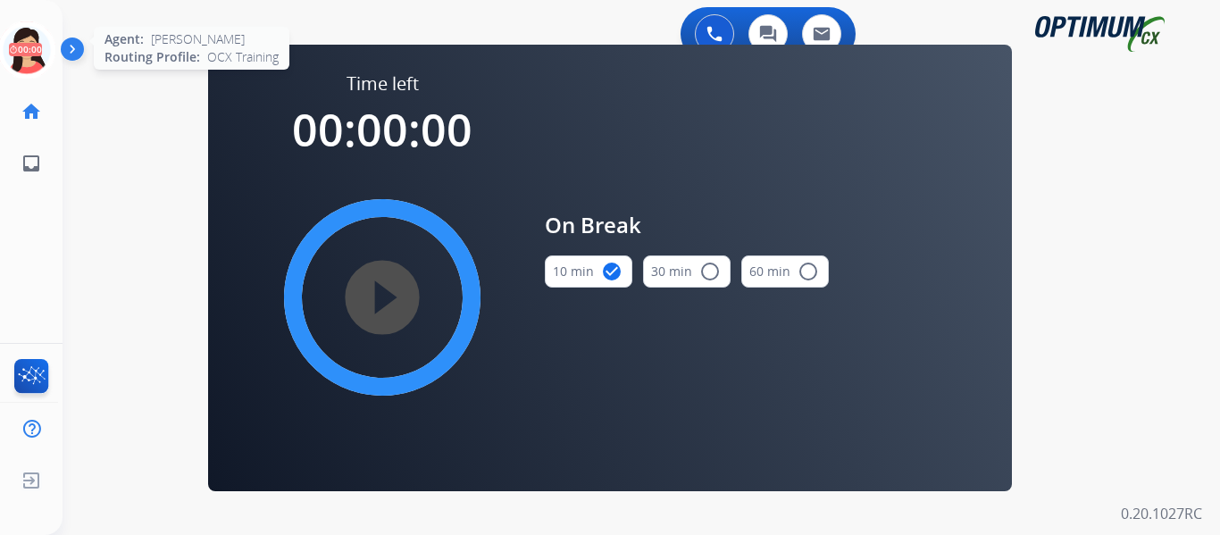
click at [0, 39] on circle at bounding box center [26, 49] width 53 height 53
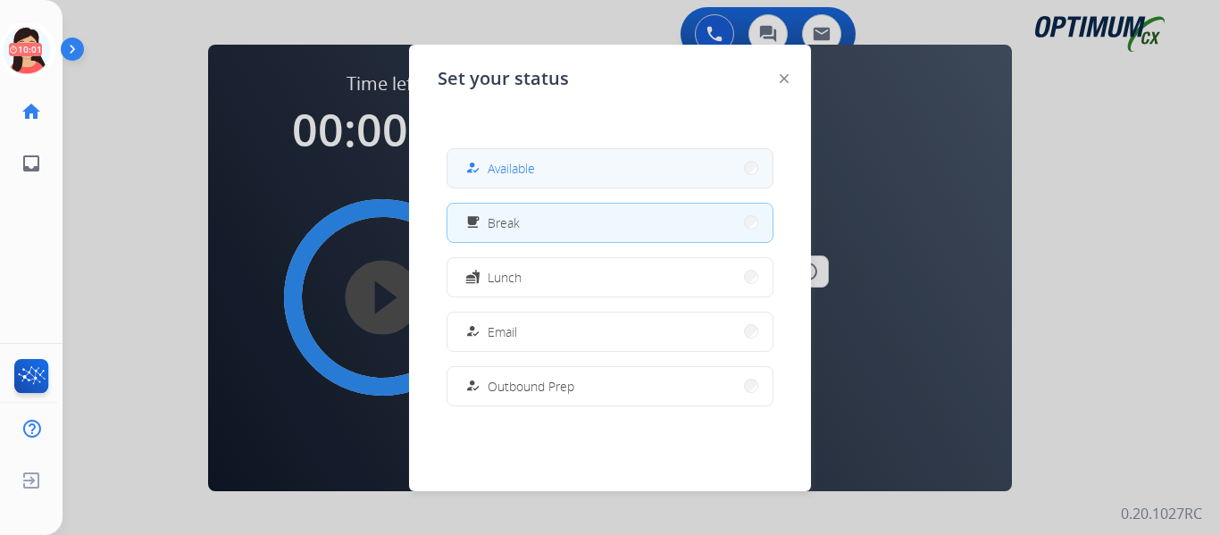
click at [486, 154] on button "how_to_reg Available" at bounding box center [609, 168] width 325 height 38
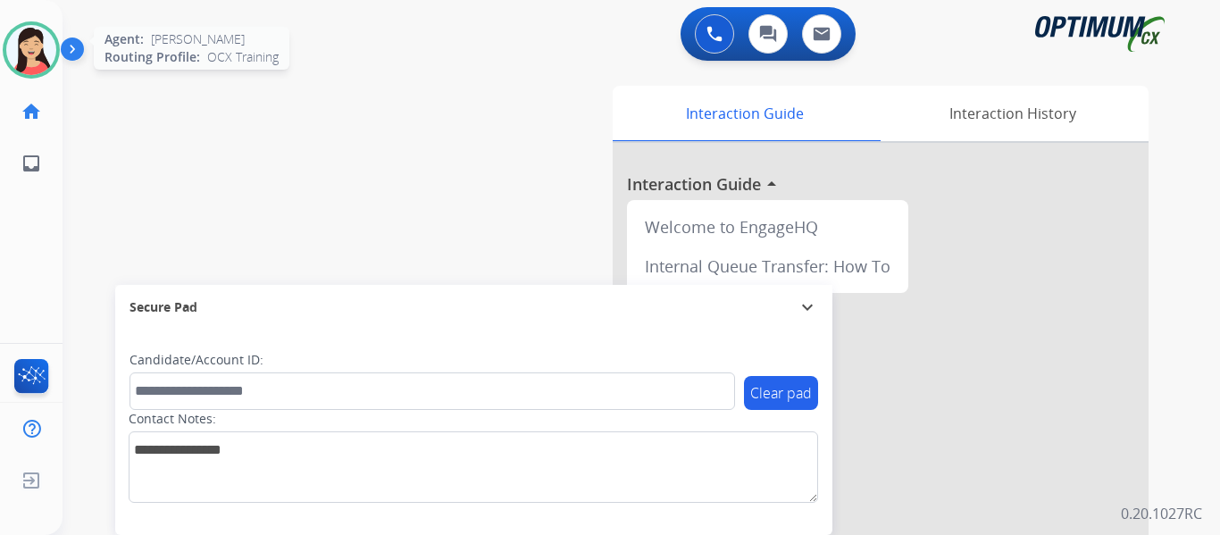
click at [27, 65] on img at bounding box center [31, 50] width 50 height 50
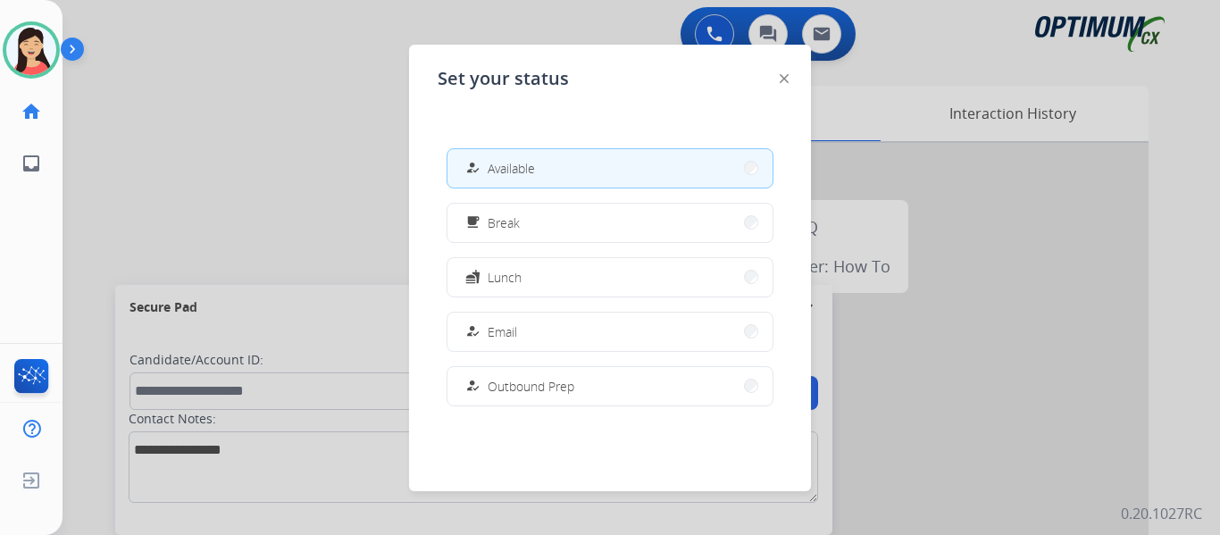
scroll to position [446, 0]
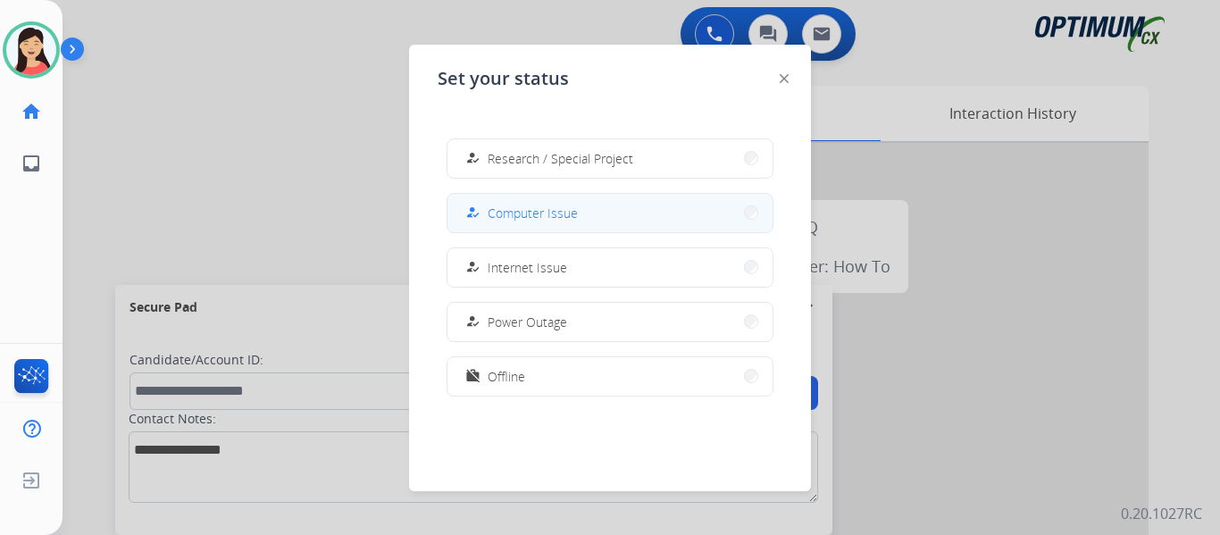
click at [517, 209] on span "Computer Issue" at bounding box center [533, 213] width 90 height 19
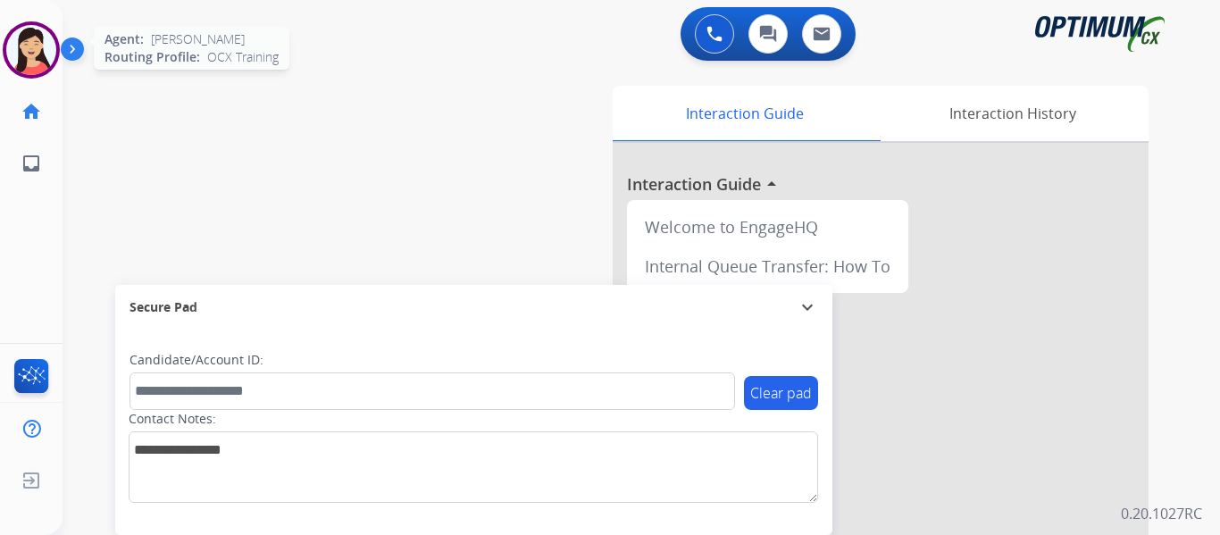
click at [42, 57] on img at bounding box center [31, 50] width 50 height 50
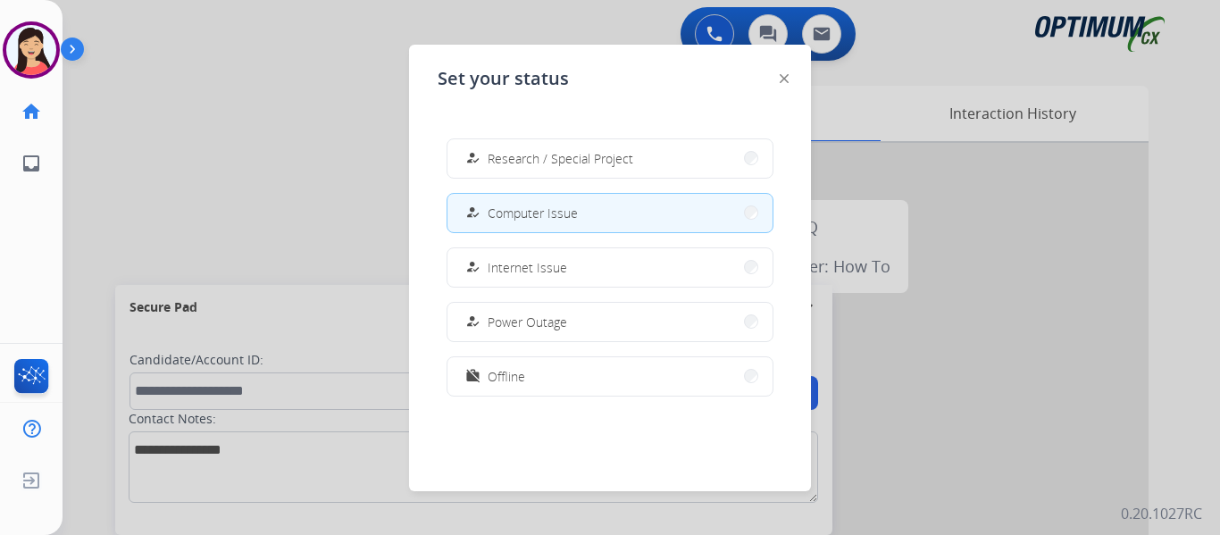
click at [124, 90] on div at bounding box center [610, 267] width 1220 height 535
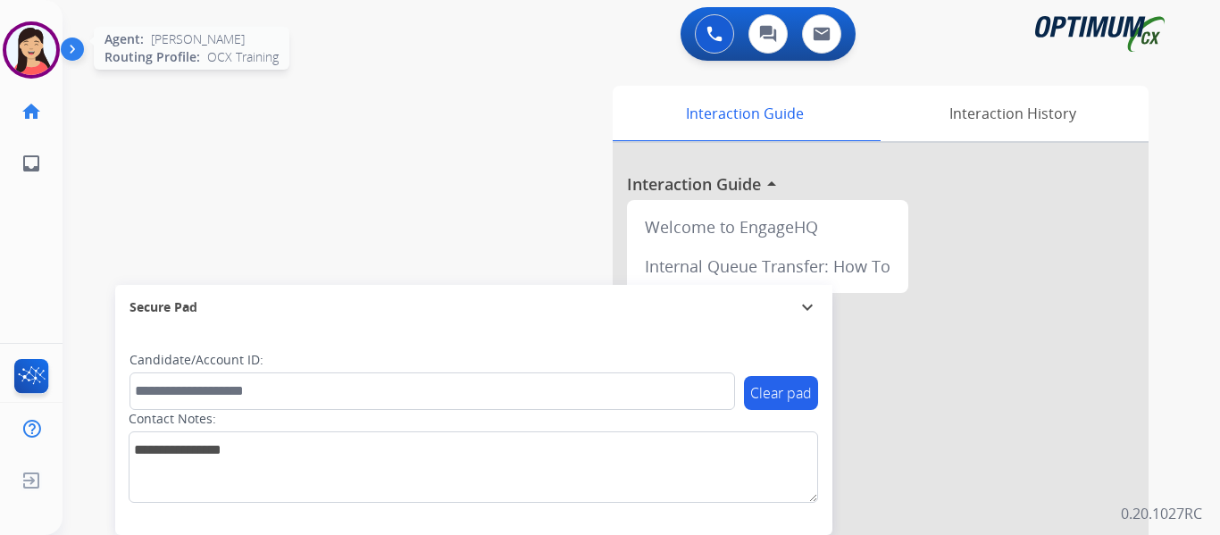
click at [41, 56] on img at bounding box center [31, 50] width 50 height 50
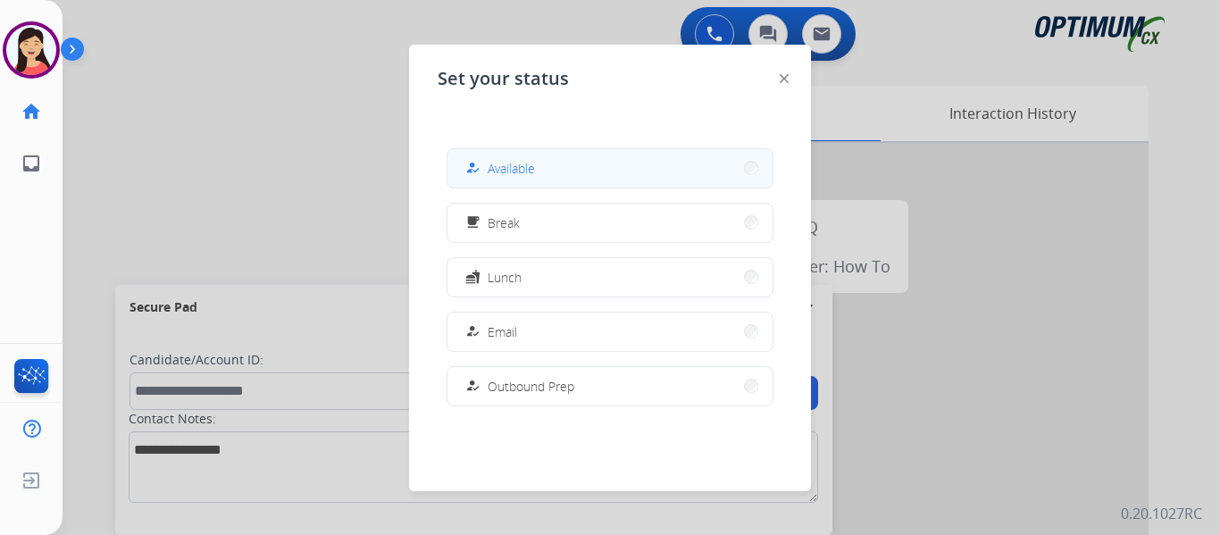
click at [509, 183] on button "how_to_reg Available" at bounding box center [609, 168] width 325 height 38
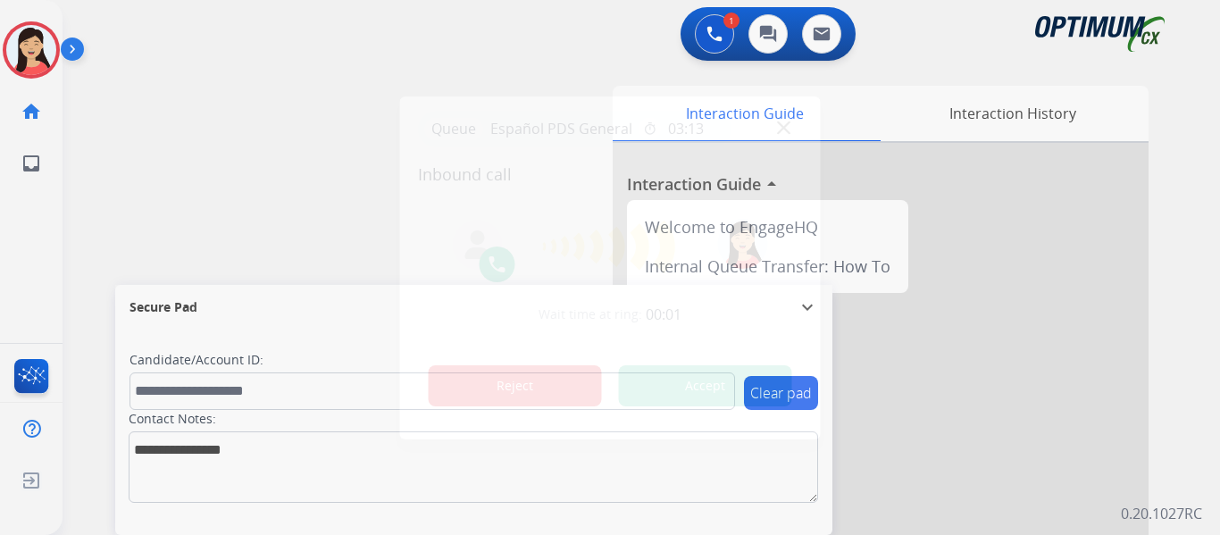
drag, startPoint x: 505, startPoint y: 377, endPoint x: 507, endPoint y: 387, distance: 10.0
click at [505, 377] on button "Reject" at bounding box center [515, 385] width 173 height 41
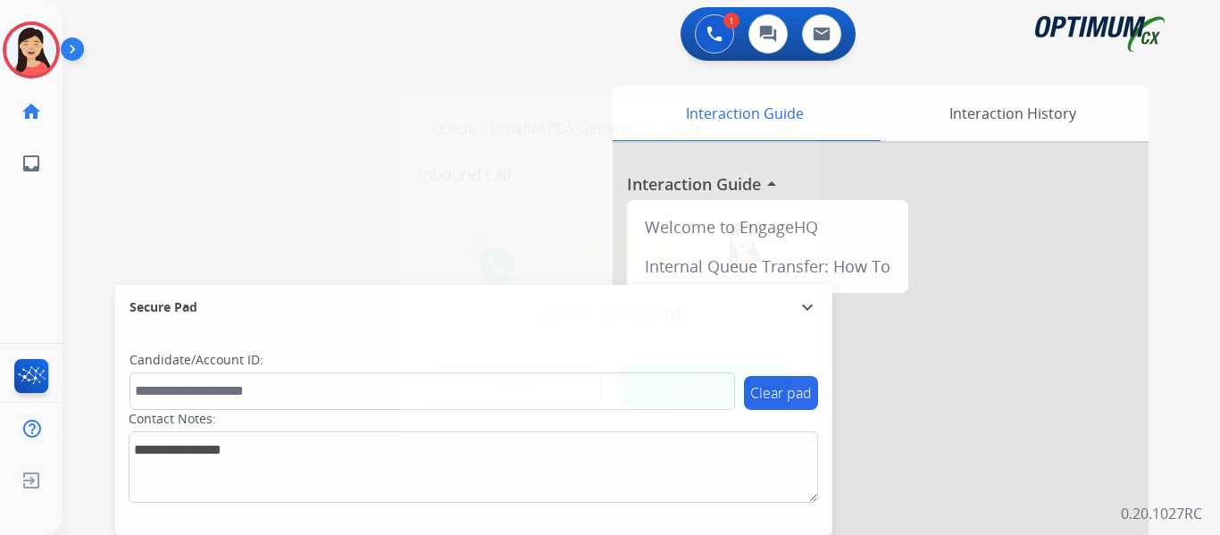
click at [647, 385] on button "Accept" at bounding box center [705, 385] width 173 height 41
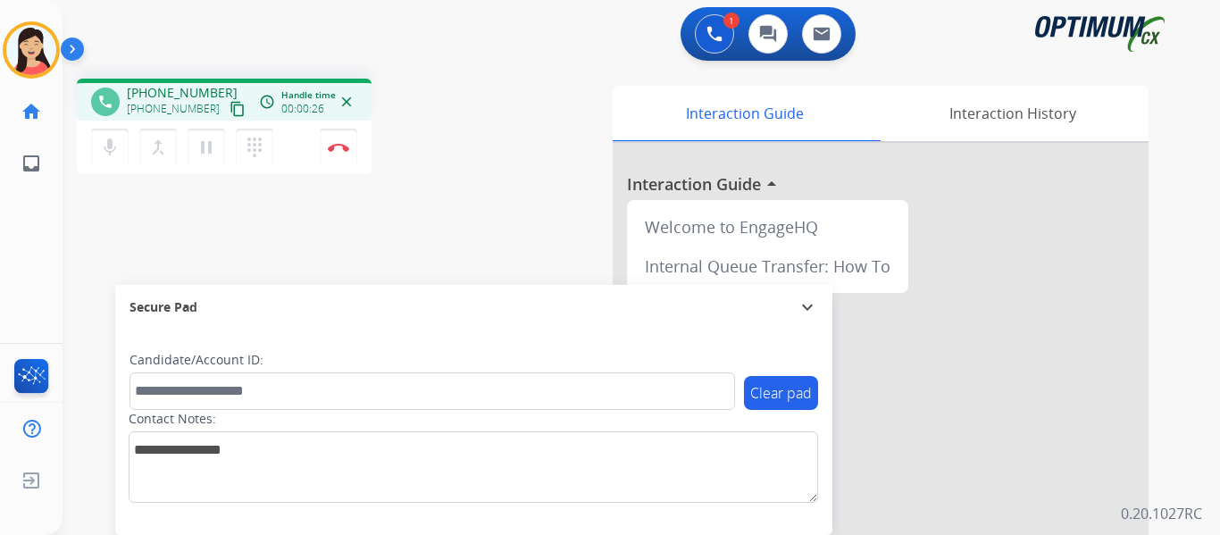
click at [229, 112] on mat-icon "content_copy" at bounding box center [237, 109] width 16 height 16
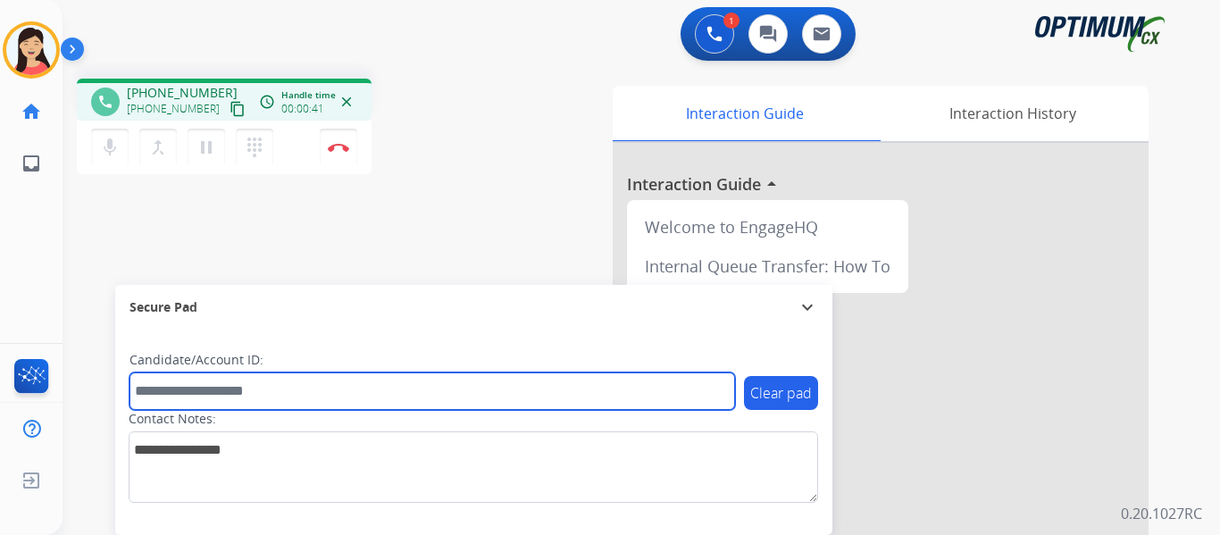
click at [487, 387] on input "text" at bounding box center [431, 391] width 605 height 38
paste input "*******"
type input "*******"
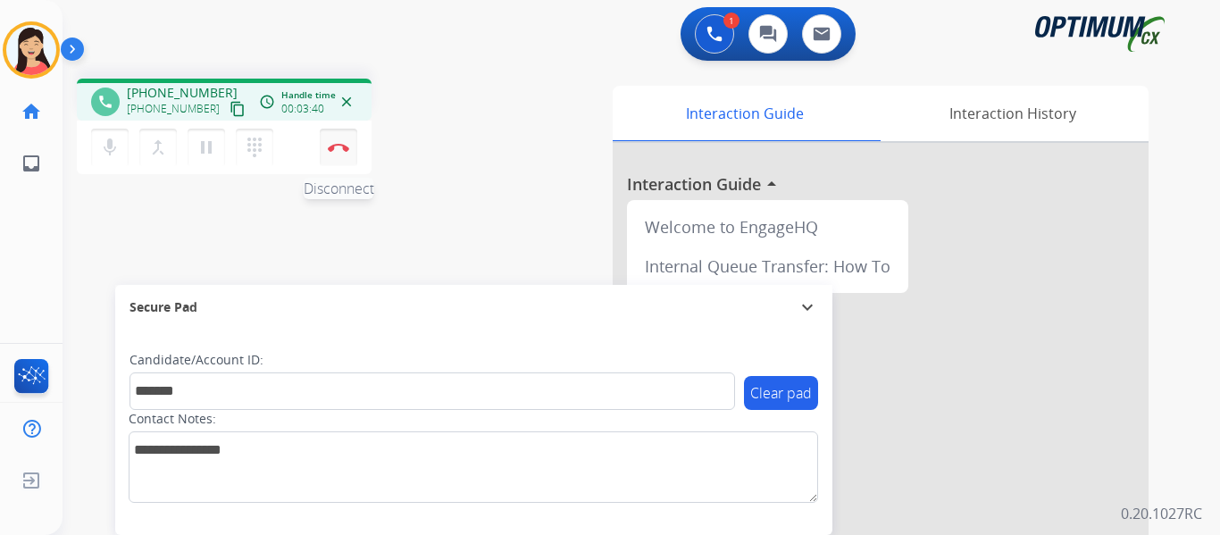
click at [338, 154] on button "Disconnect" at bounding box center [339, 148] width 38 height 38
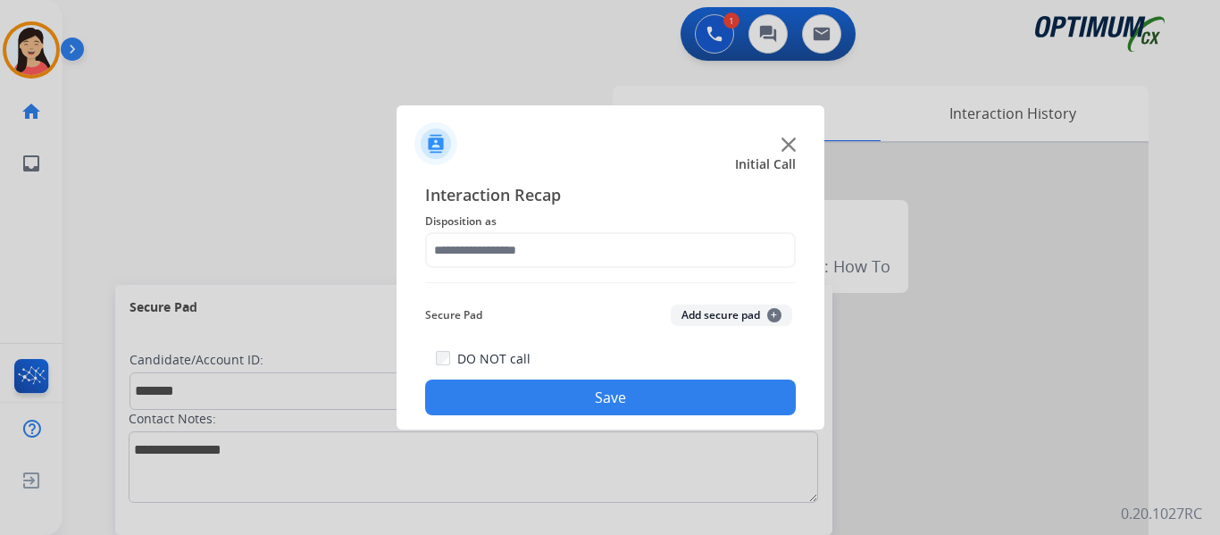
click at [687, 321] on button "Add secure pad +" at bounding box center [731, 314] width 121 height 21
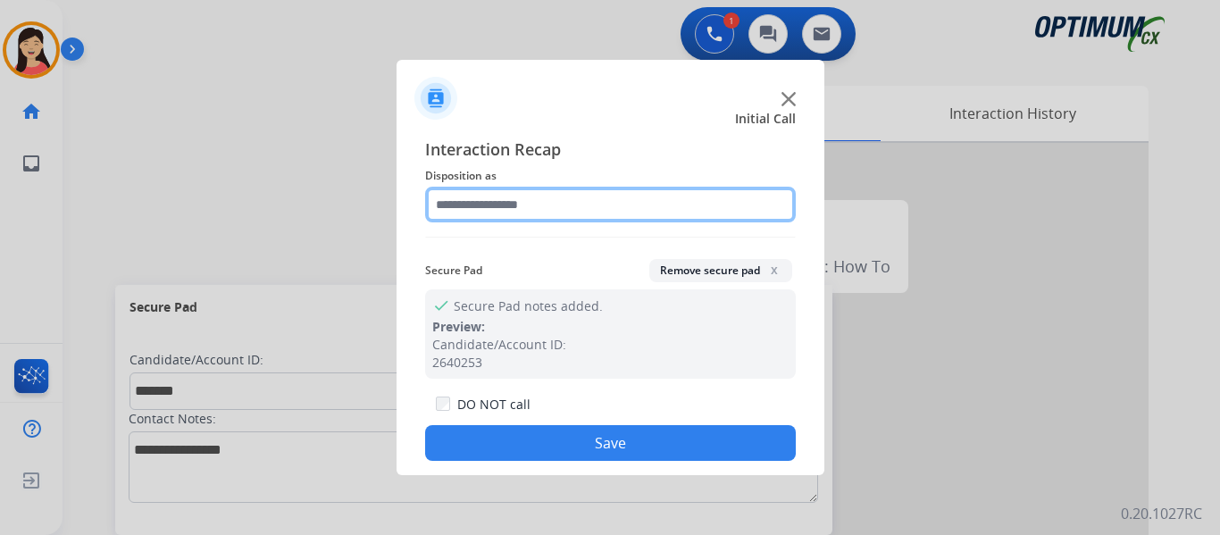
click at [535, 203] on input "text" at bounding box center [610, 205] width 371 height 36
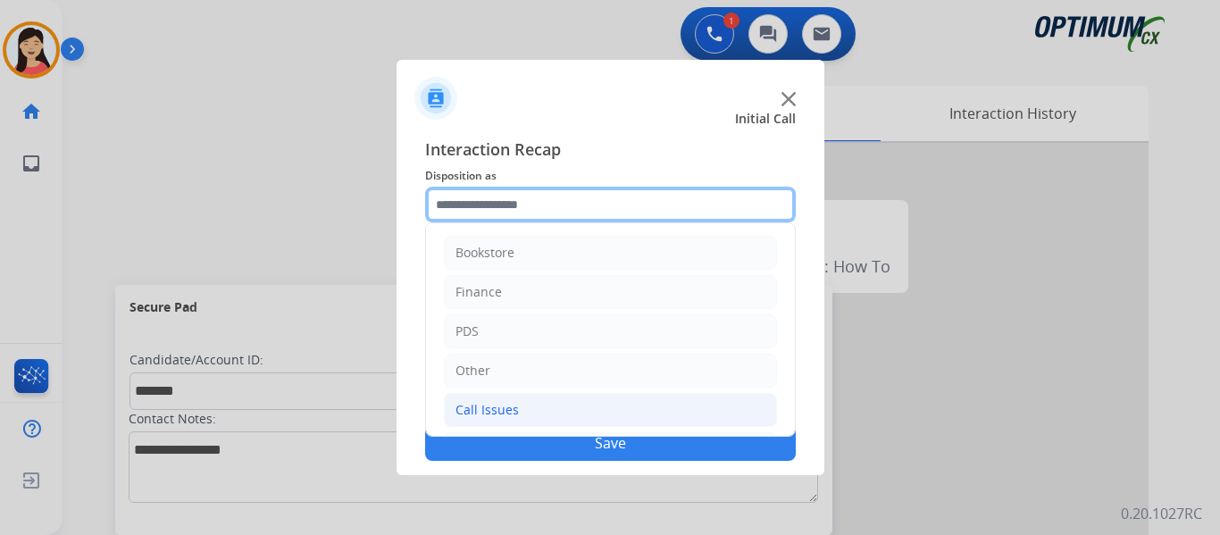
scroll to position [121, 0]
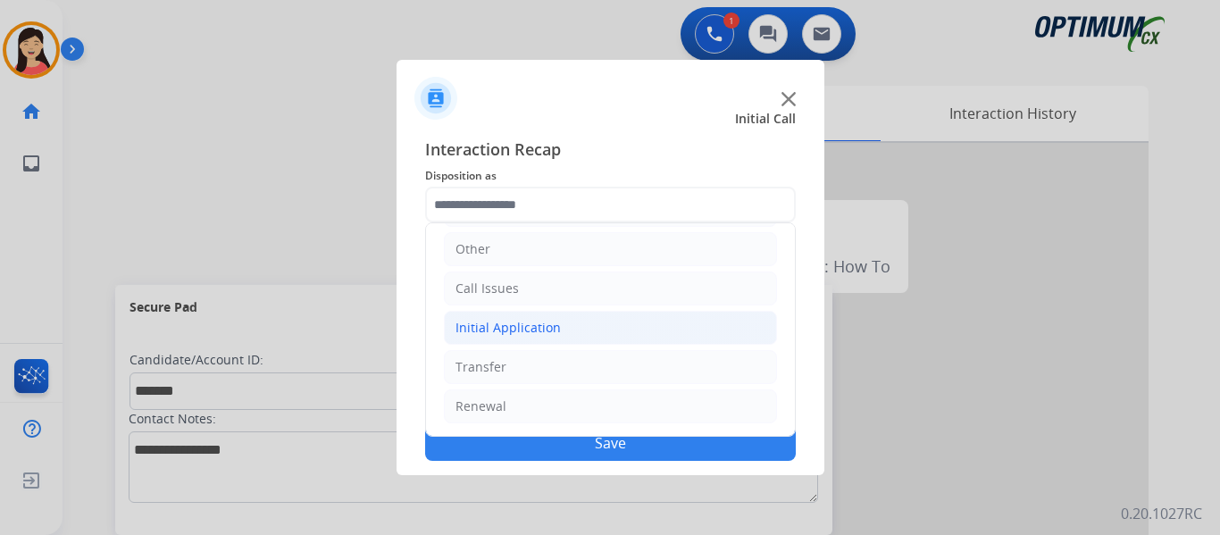
click at [530, 319] on div "Initial Application" at bounding box center [507, 328] width 105 height 18
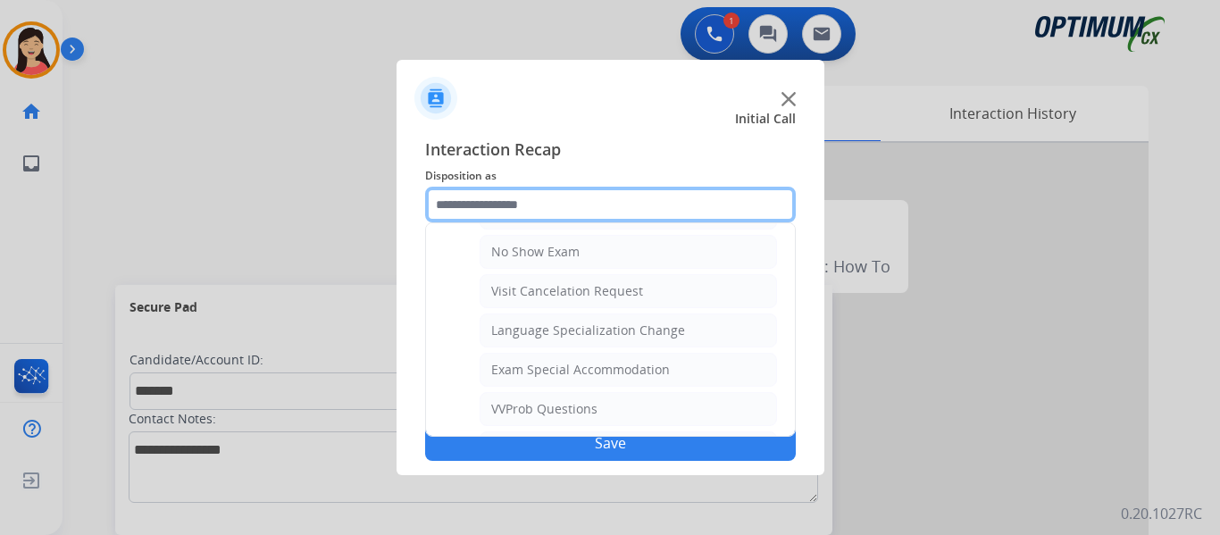
scroll to position [836, 0]
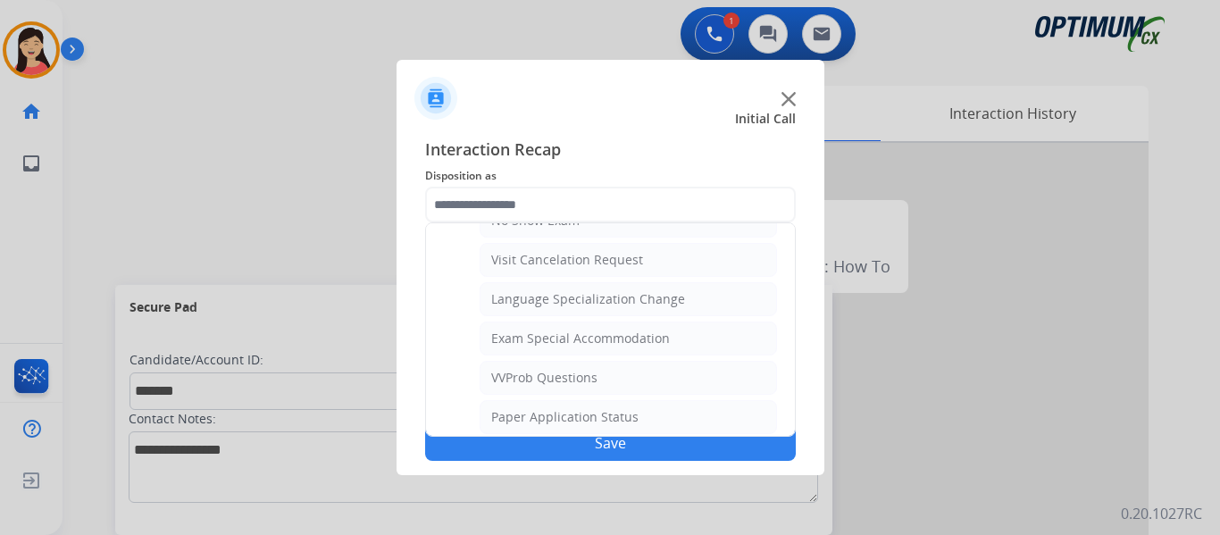
click at [646, 267] on li "Visit Cancelation Request" at bounding box center [628, 260] width 297 height 34
type input "**********"
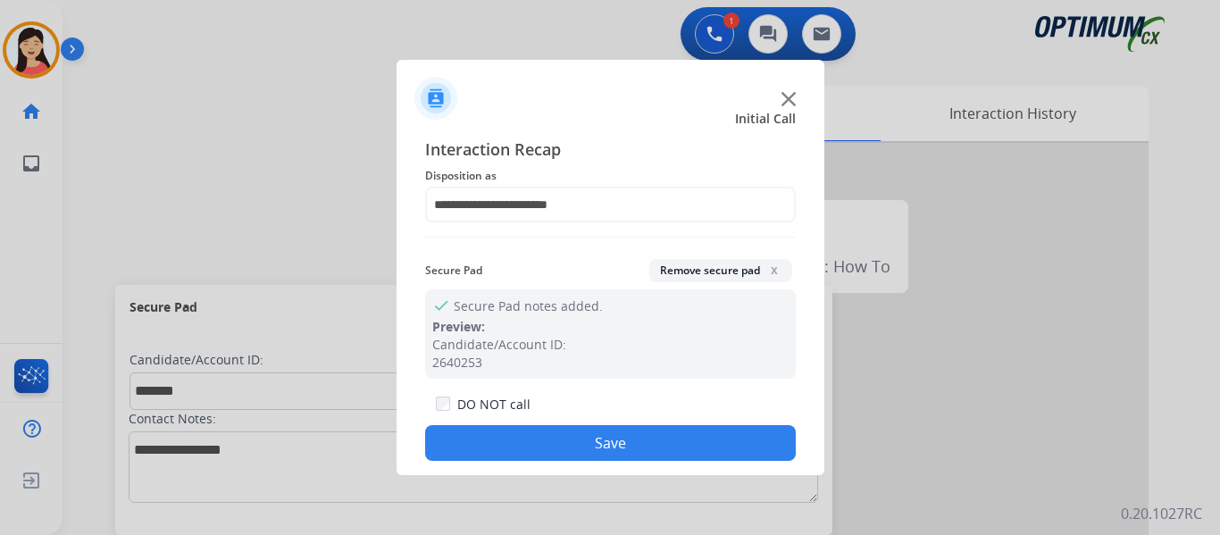
click at [669, 439] on button "Save" at bounding box center [610, 443] width 371 height 36
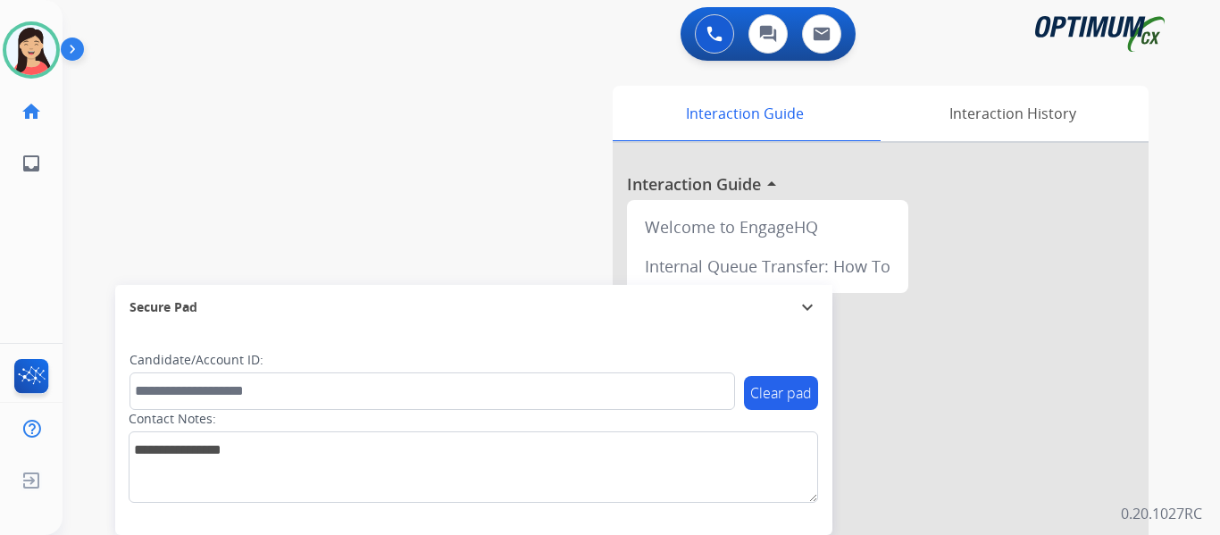
drag, startPoint x: 424, startPoint y: 156, endPoint x: 434, endPoint y: 158, distance: 10.0
click at [424, 155] on div "swap_horiz Break voice bridge close_fullscreen Connect 3-Way Call merge_type Se…" at bounding box center [620, 436] width 1114 height 745
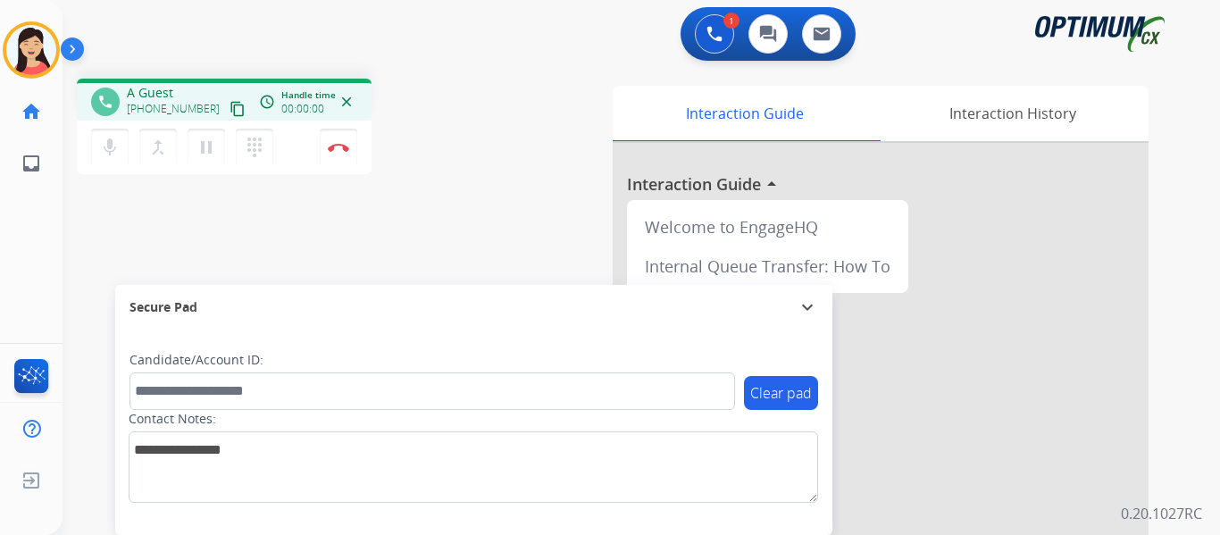
click at [229, 104] on mat-icon "content_copy" at bounding box center [237, 109] width 16 height 16
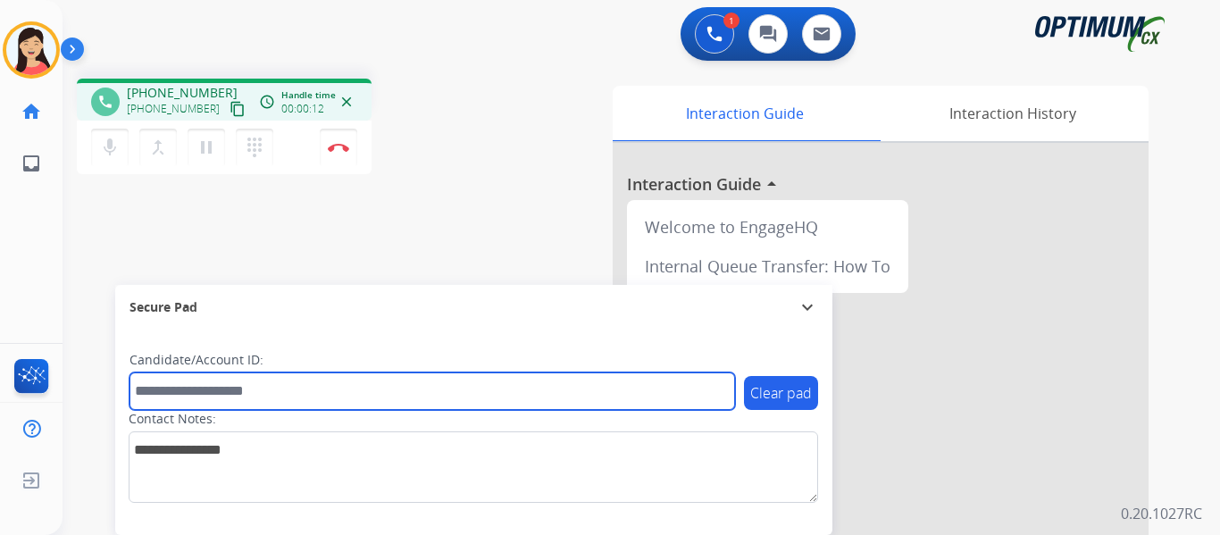
click at [608, 388] on input "text" at bounding box center [431, 391] width 605 height 38
paste input "*******"
type input "*******"
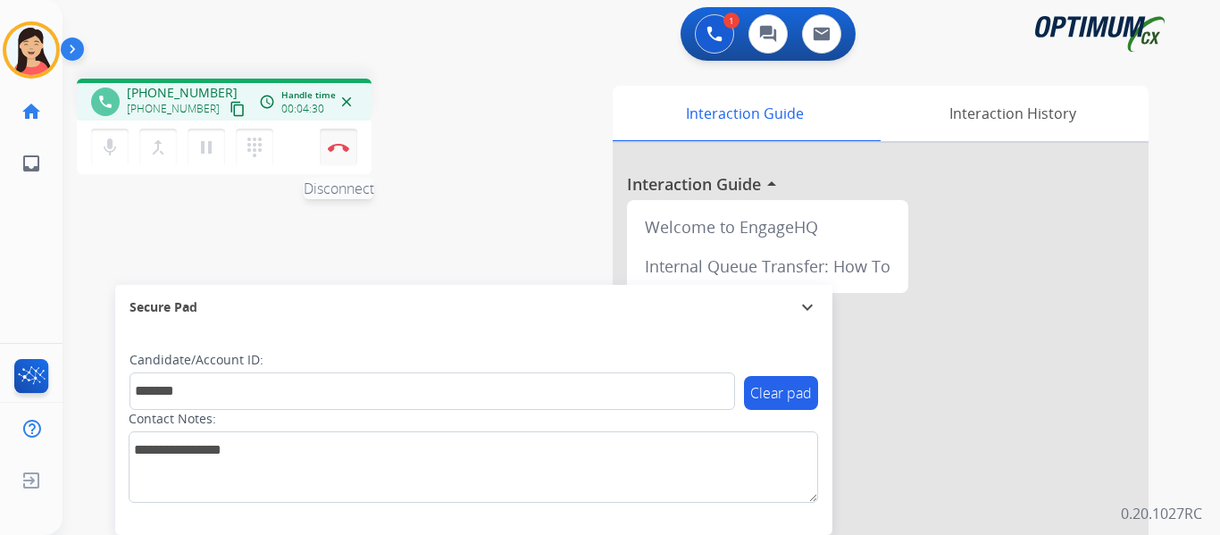
drag, startPoint x: 341, startPoint y: 142, endPoint x: 356, endPoint y: 145, distance: 15.4
click at [343, 142] on button "Disconnect" at bounding box center [339, 148] width 38 height 38
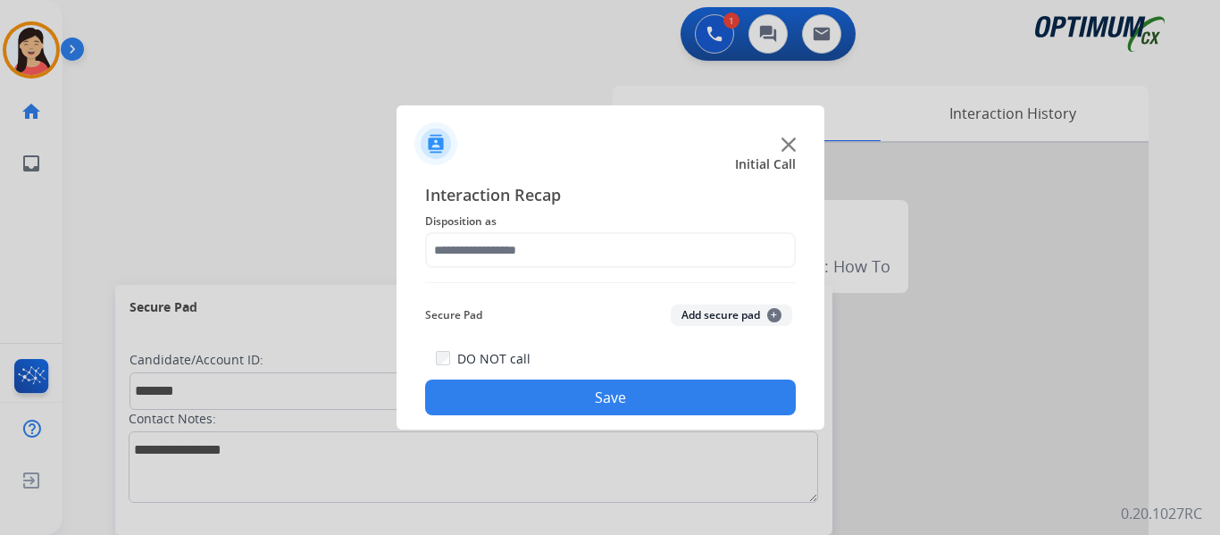
click at [708, 313] on button "Add secure pad +" at bounding box center [731, 314] width 121 height 21
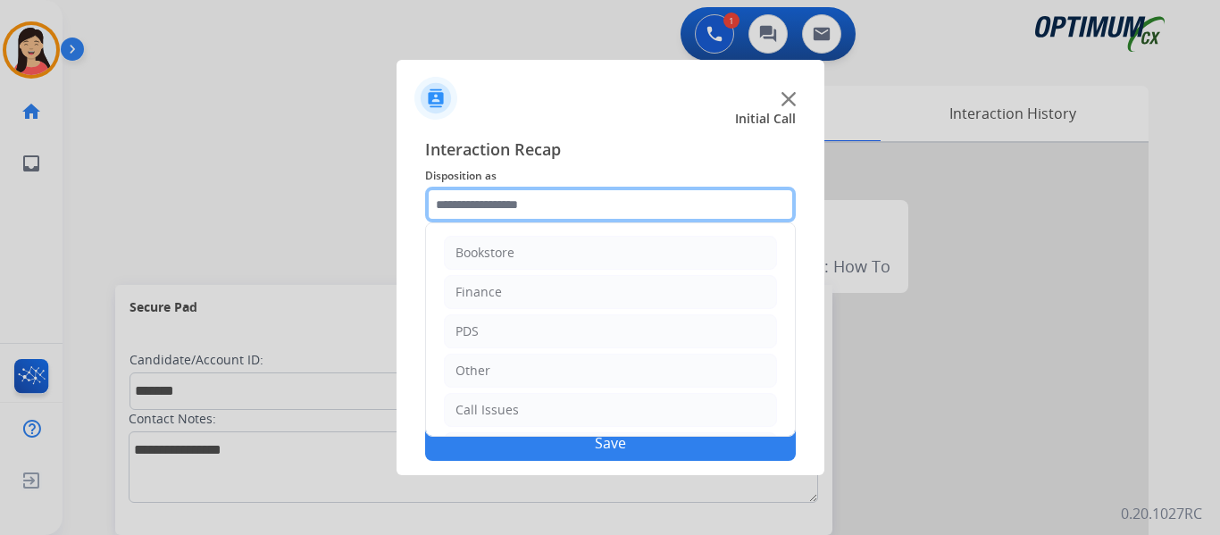
click at [549, 203] on input "text" at bounding box center [610, 205] width 371 height 36
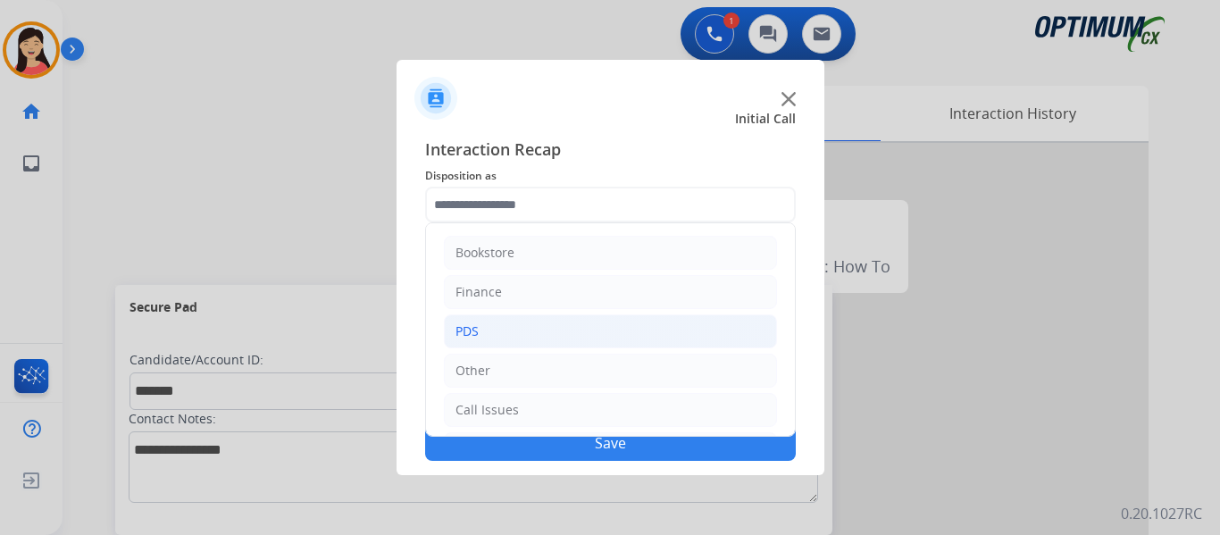
click at [479, 332] on li "PDS" at bounding box center [610, 331] width 333 height 34
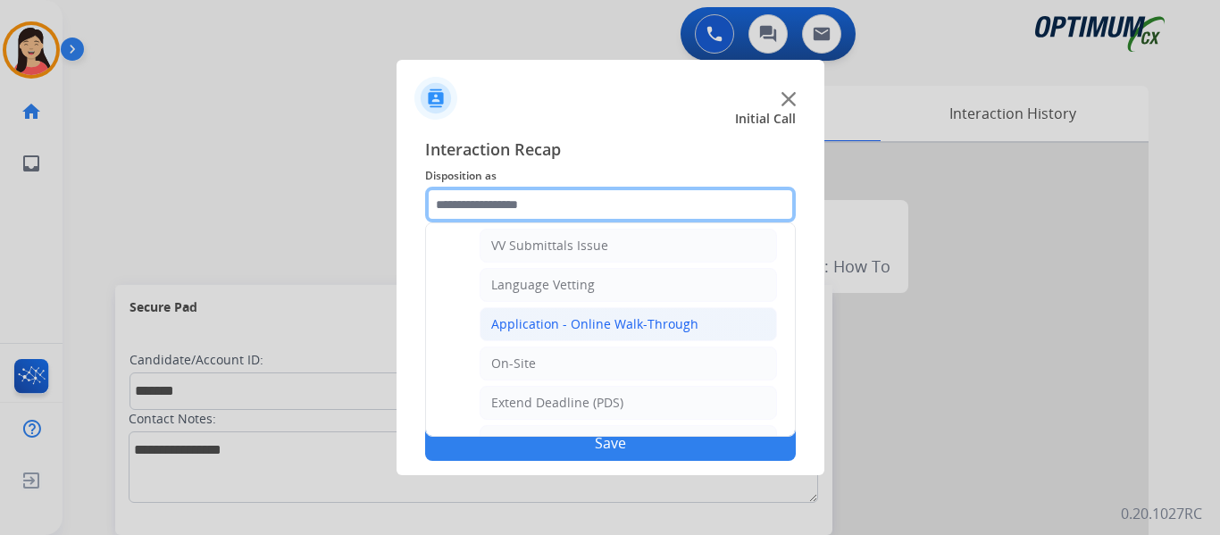
scroll to position [446, 0]
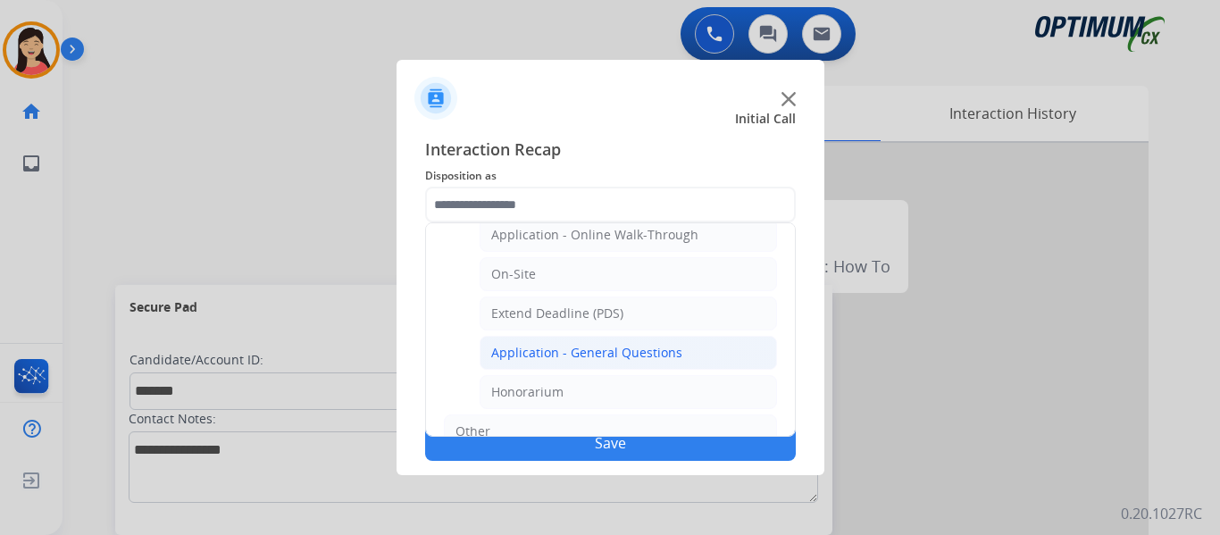
click at [588, 348] on div "Application - General Questions" at bounding box center [586, 353] width 191 height 18
type input "**********"
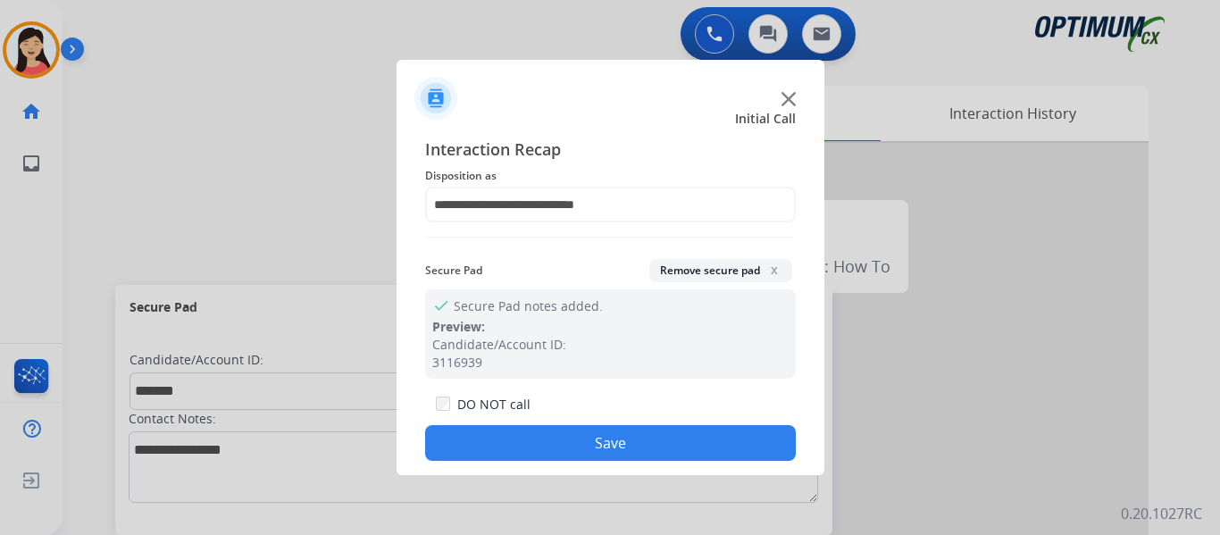
click at [614, 445] on button "Save" at bounding box center [610, 443] width 371 height 36
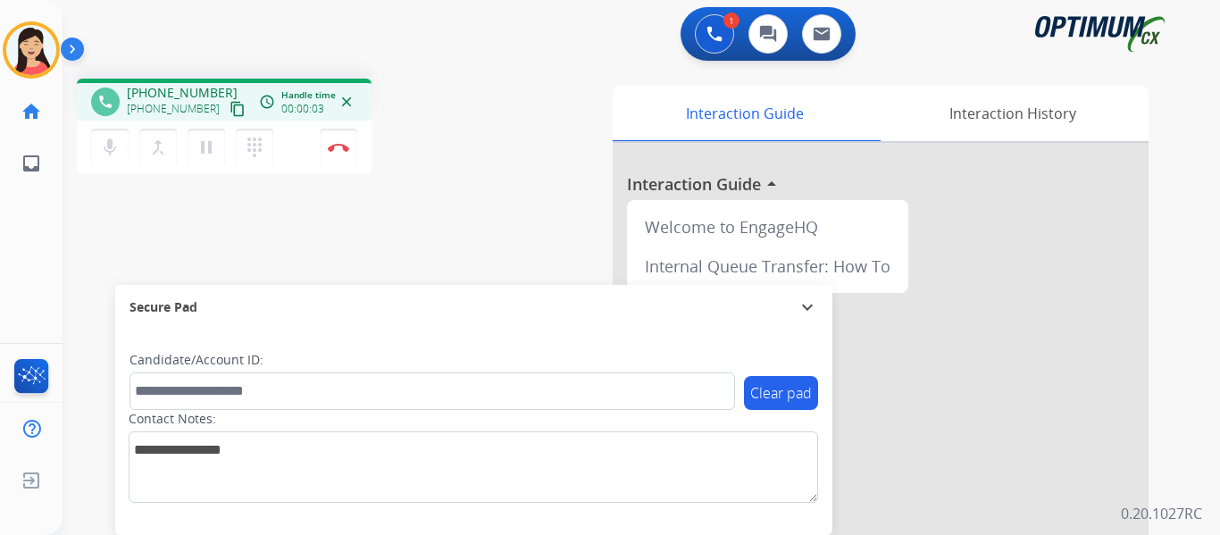
click at [229, 106] on mat-icon "content_copy" at bounding box center [237, 109] width 16 height 16
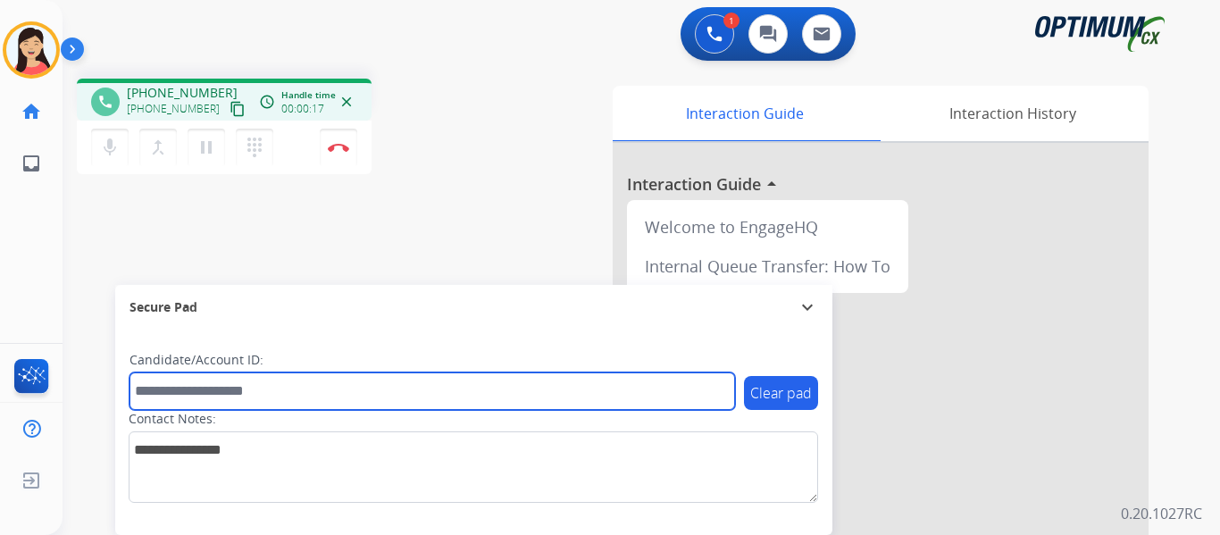
click at [278, 378] on input "text" at bounding box center [431, 391] width 605 height 38
paste input "*******"
type input "*******"
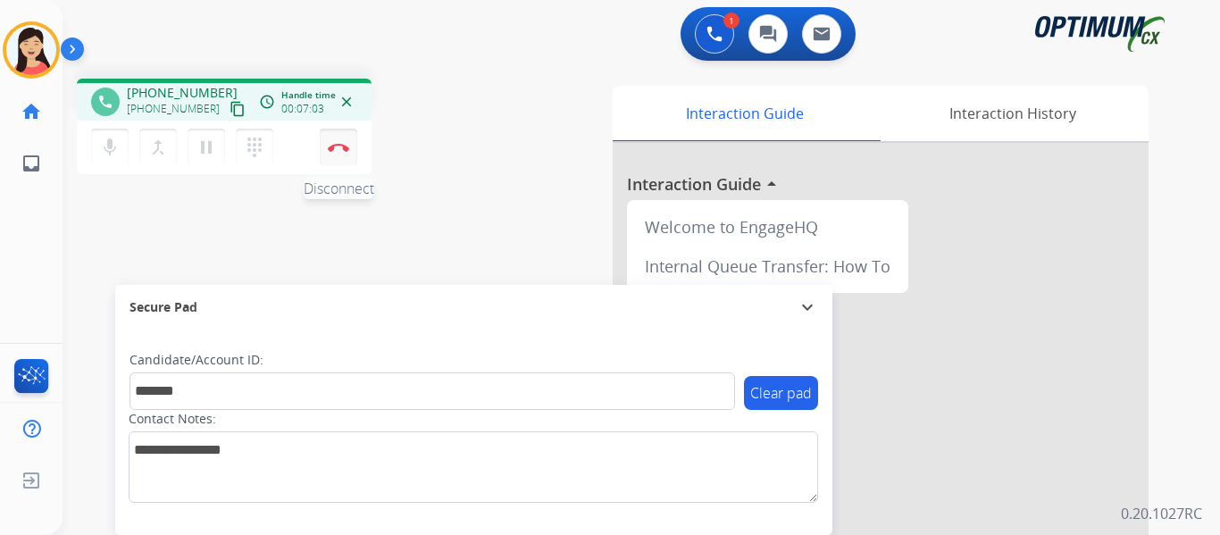
click at [337, 147] on img at bounding box center [338, 147] width 21 height 9
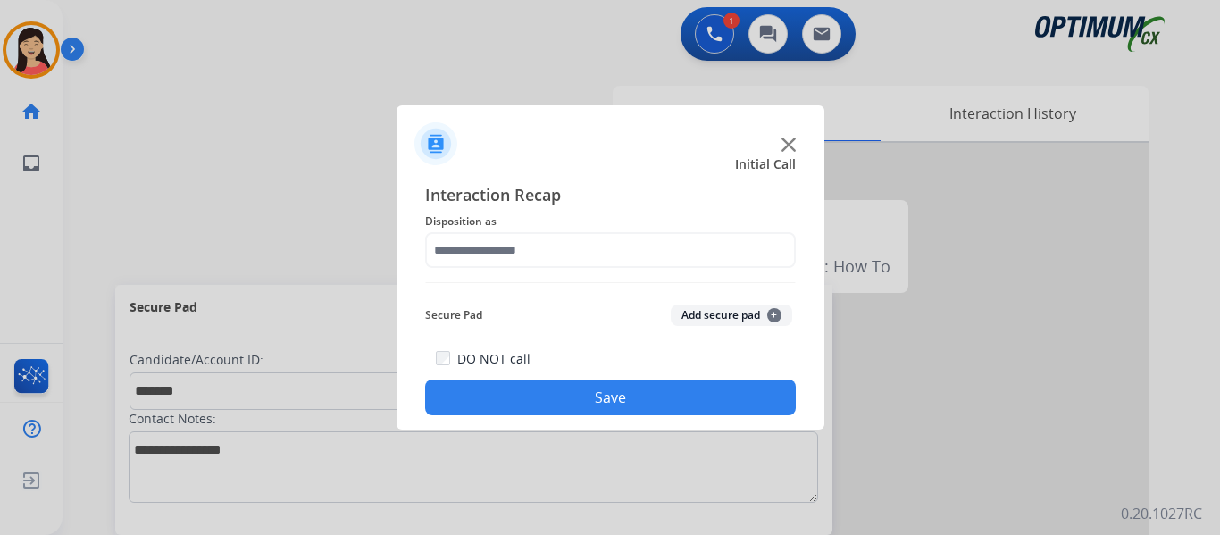
click at [754, 313] on button "Add secure pad +" at bounding box center [731, 314] width 121 height 21
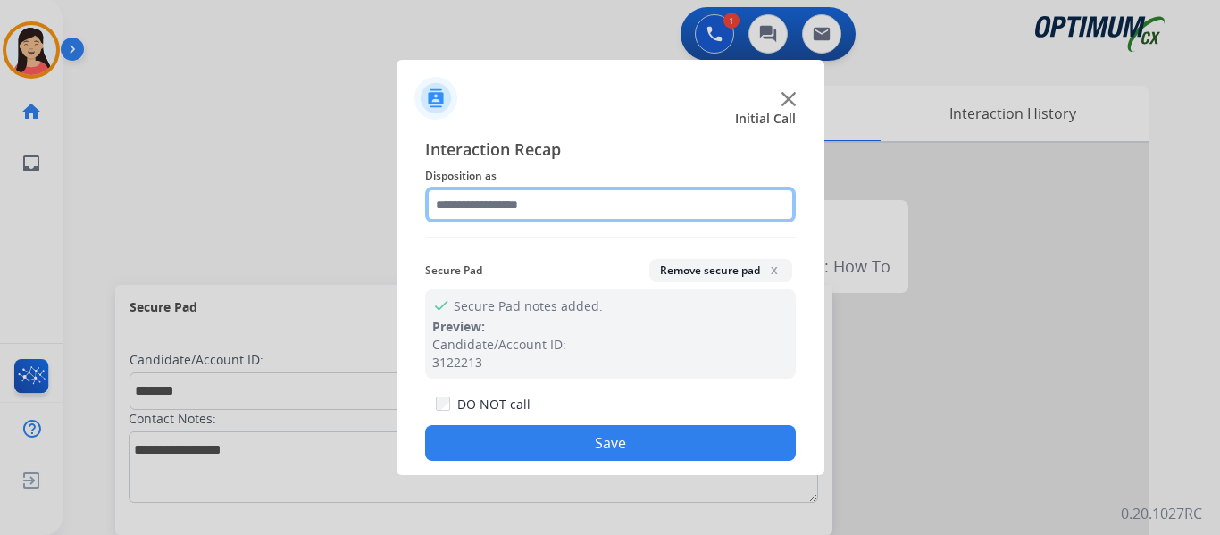
click at [487, 213] on input "text" at bounding box center [610, 205] width 371 height 36
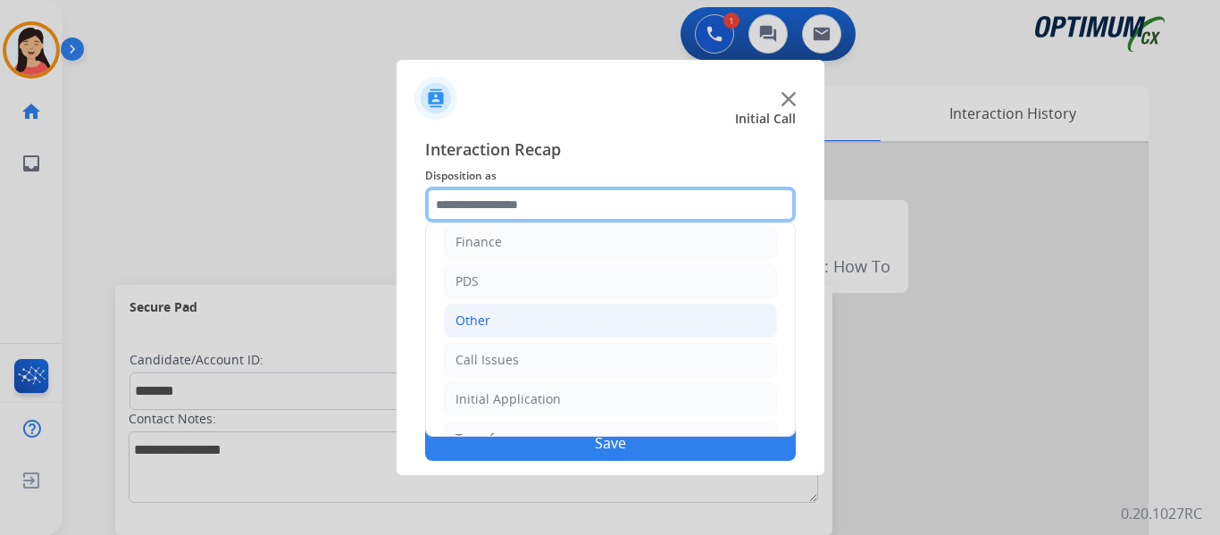
scroll to position [121, 0]
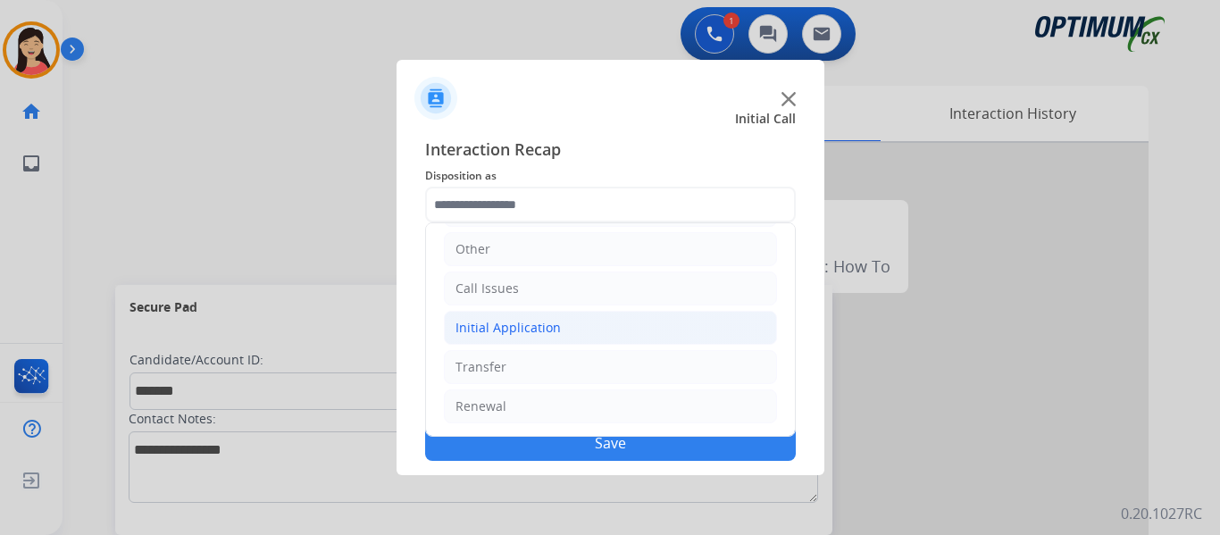
click at [520, 333] on div "Initial Application" at bounding box center [507, 328] width 105 height 18
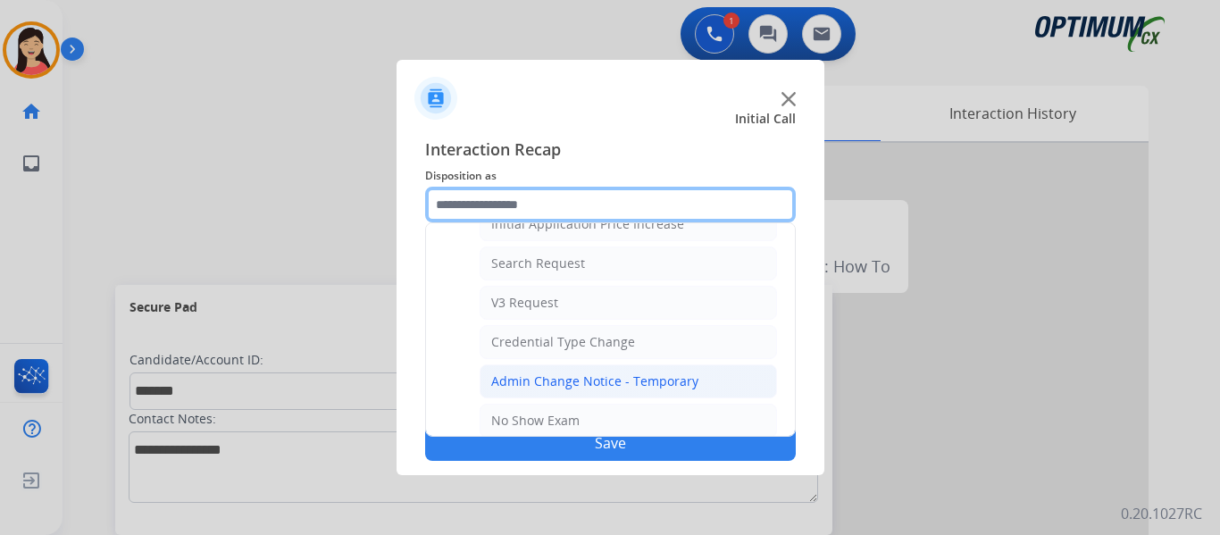
scroll to position [546, 0]
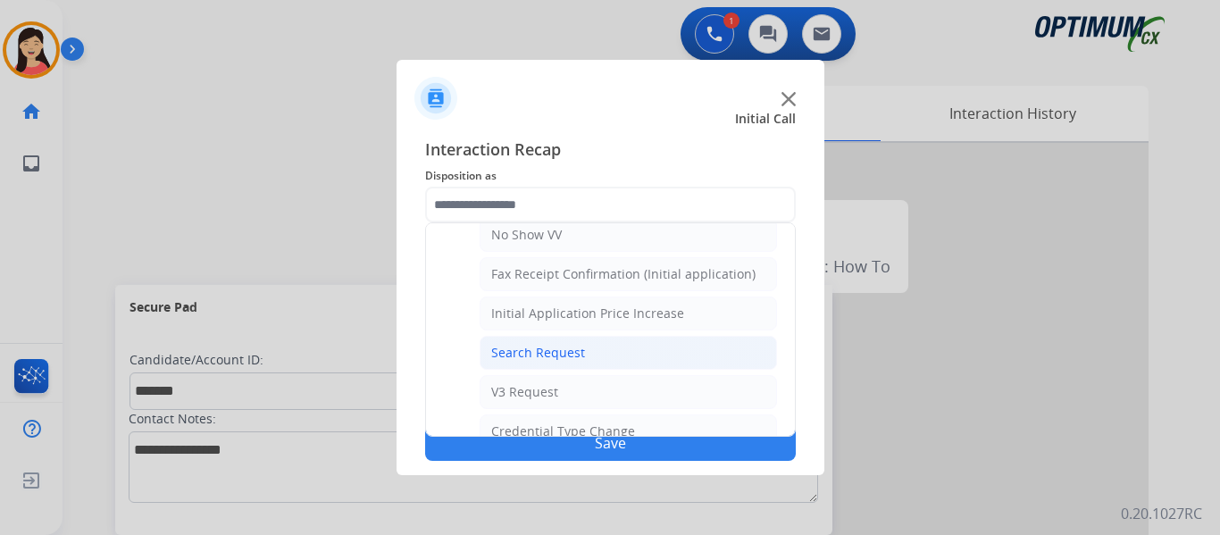
click at [599, 355] on li "Search Request" at bounding box center [628, 353] width 297 height 34
type input "**********"
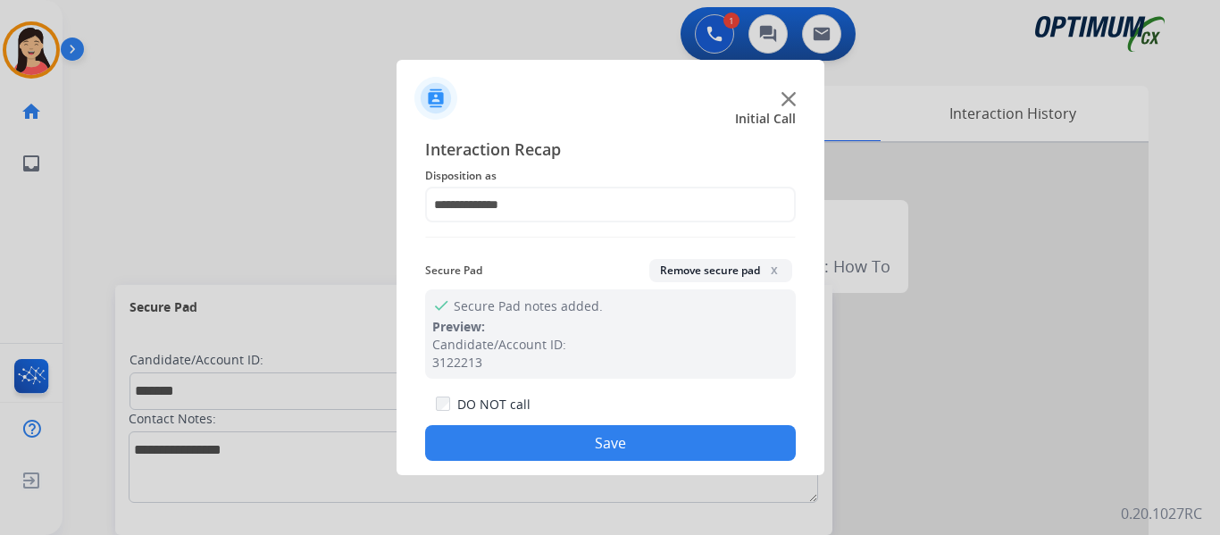
click at [613, 444] on button "Save" at bounding box center [610, 443] width 371 height 36
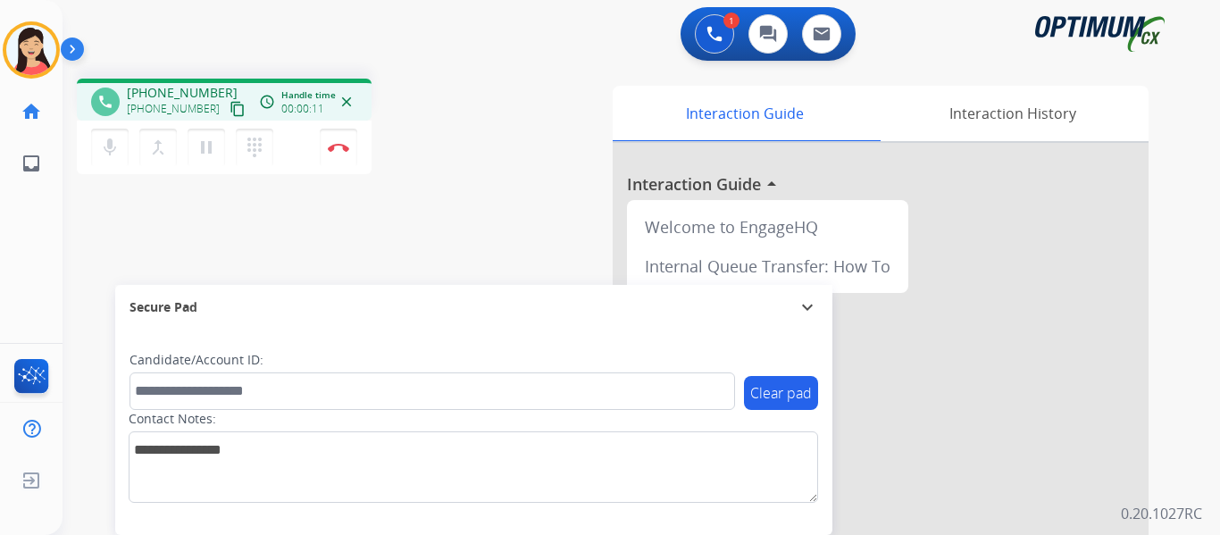
click at [229, 106] on mat-icon "content_copy" at bounding box center [237, 109] width 16 height 16
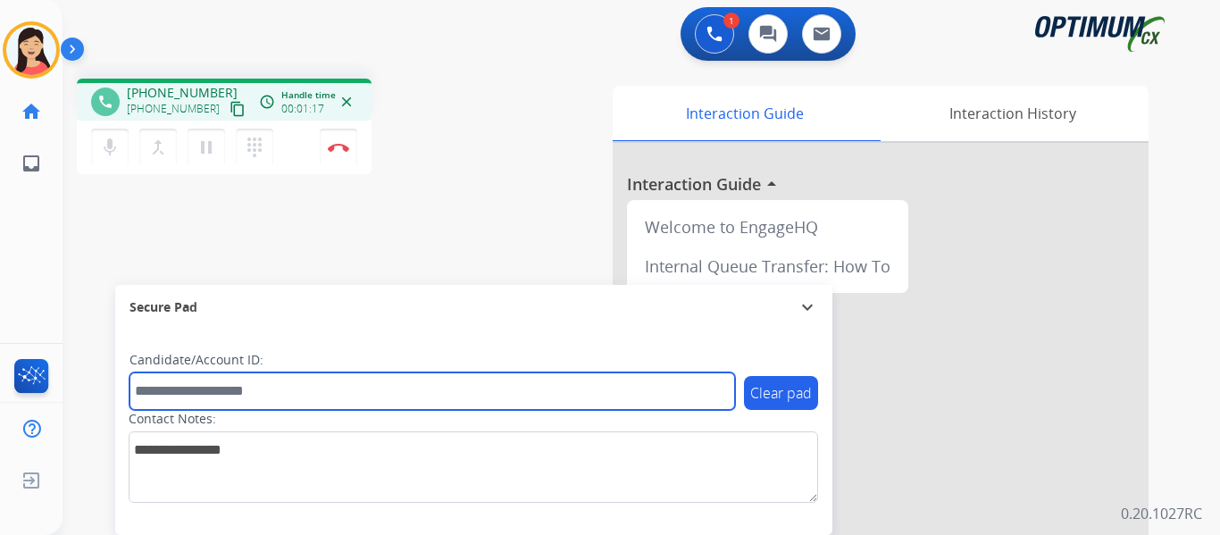
click at [336, 391] on input "text" at bounding box center [431, 391] width 605 height 38
paste input "*******"
type input "*******"
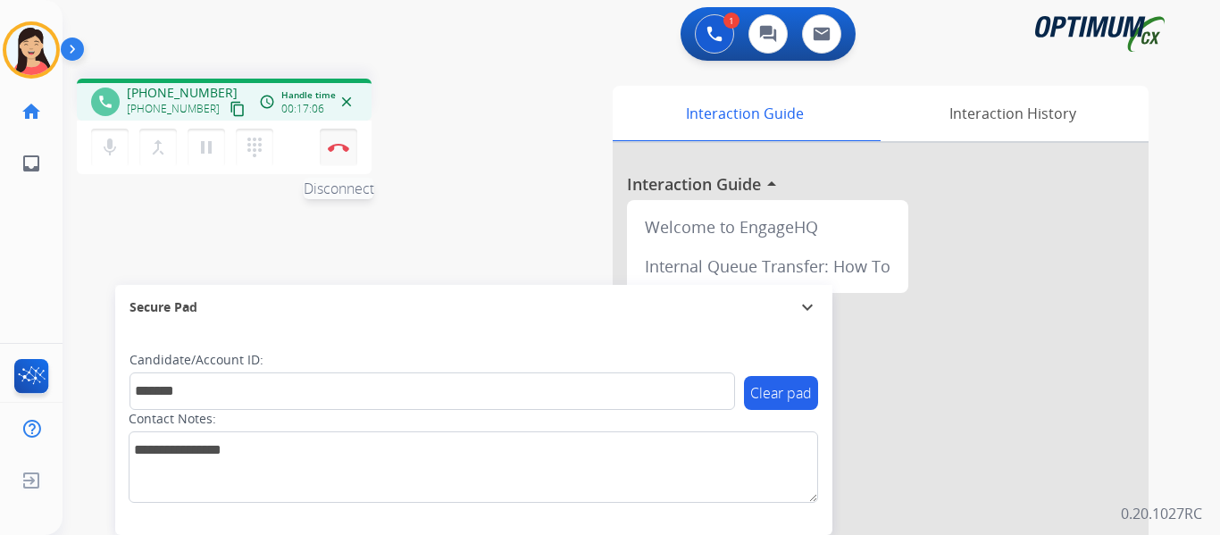
click at [331, 148] on img at bounding box center [338, 147] width 21 height 9
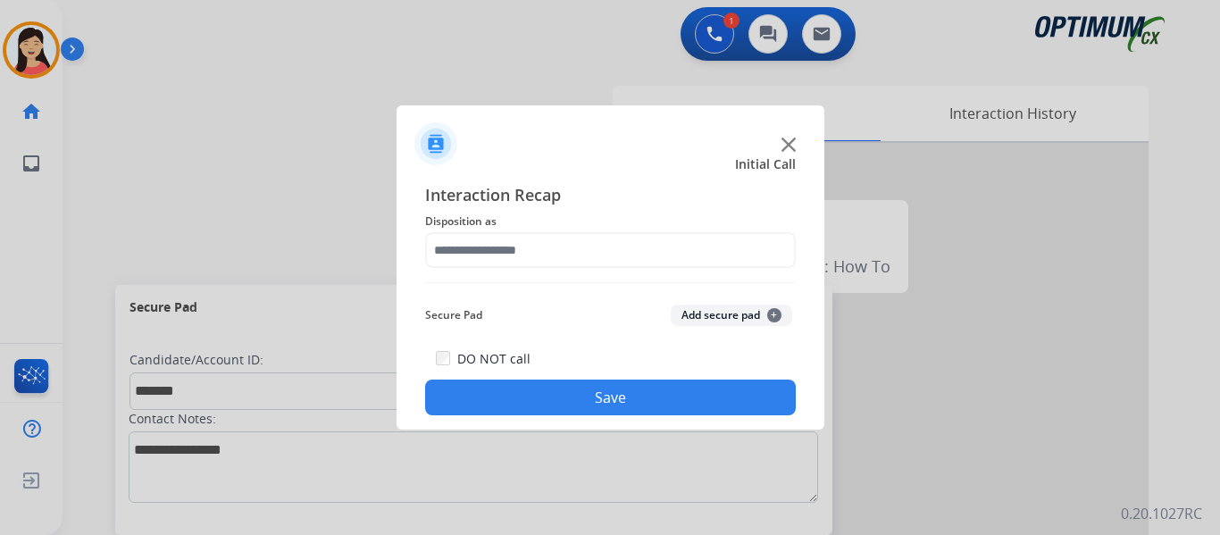
click at [729, 316] on button "Add secure pad +" at bounding box center [731, 314] width 121 height 21
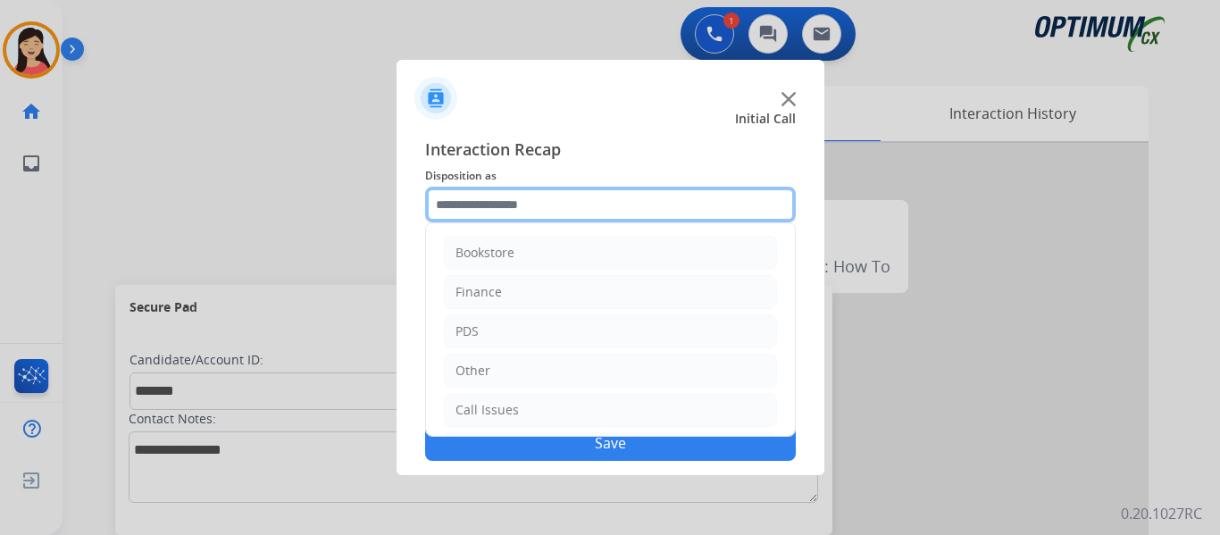
click at [482, 206] on input "text" at bounding box center [610, 205] width 371 height 36
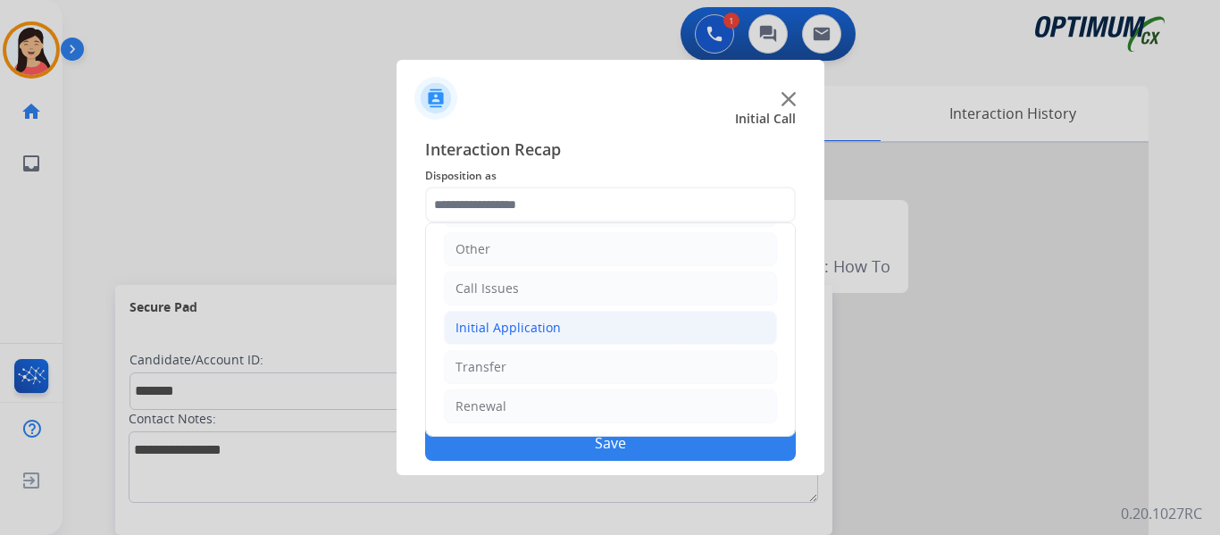
click at [567, 325] on li "Initial Application" at bounding box center [610, 328] width 333 height 34
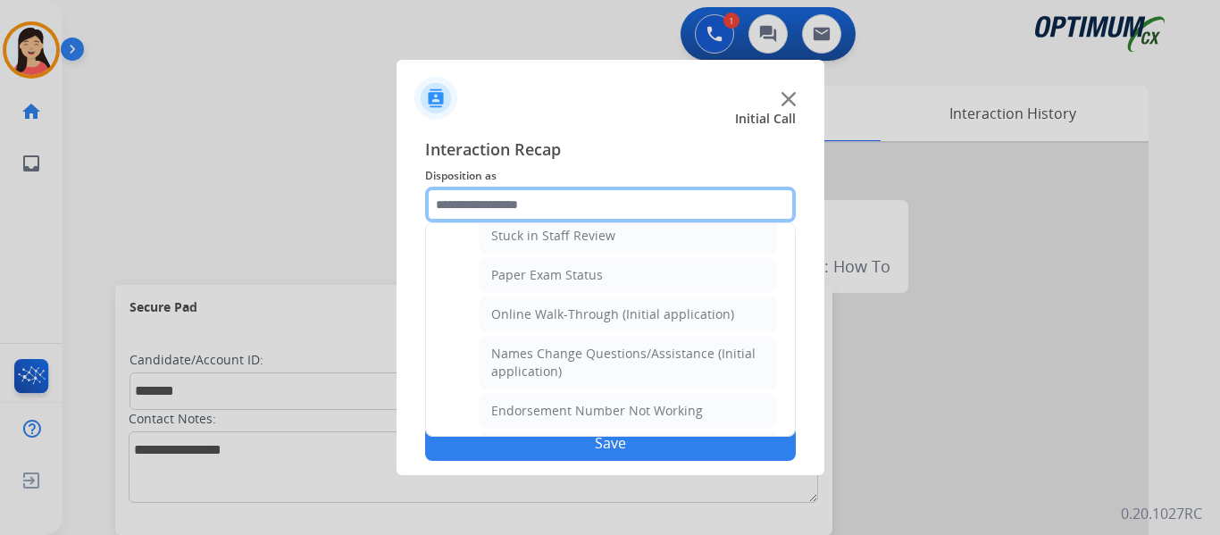
scroll to position [279, 0]
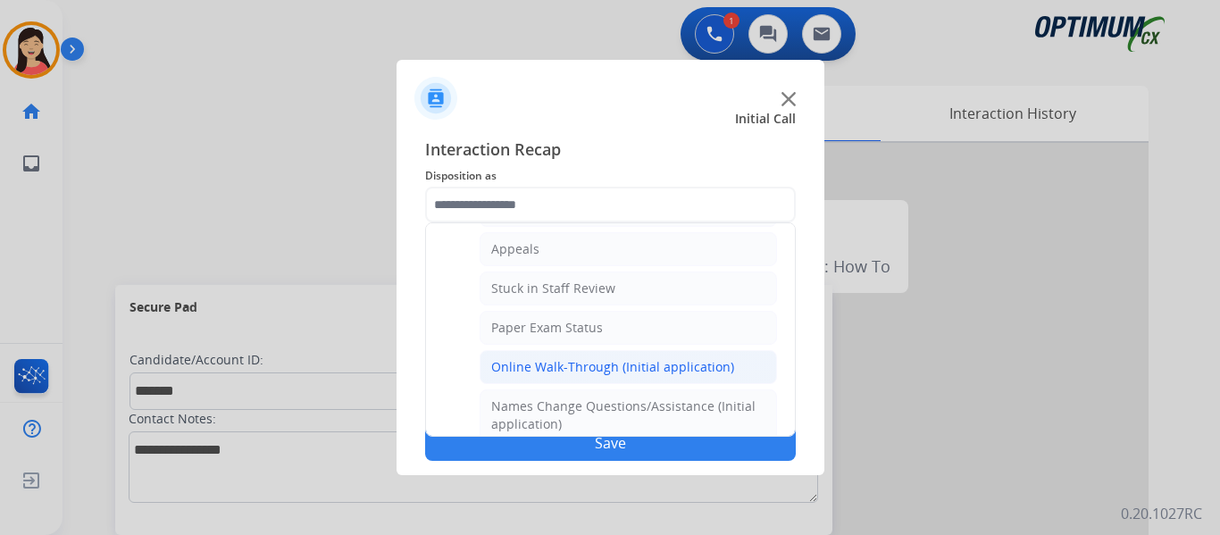
click at [605, 374] on div "Online Walk-Through (Initial application)" at bounding box center [612, 367] width 243 height 18
type input "**********"
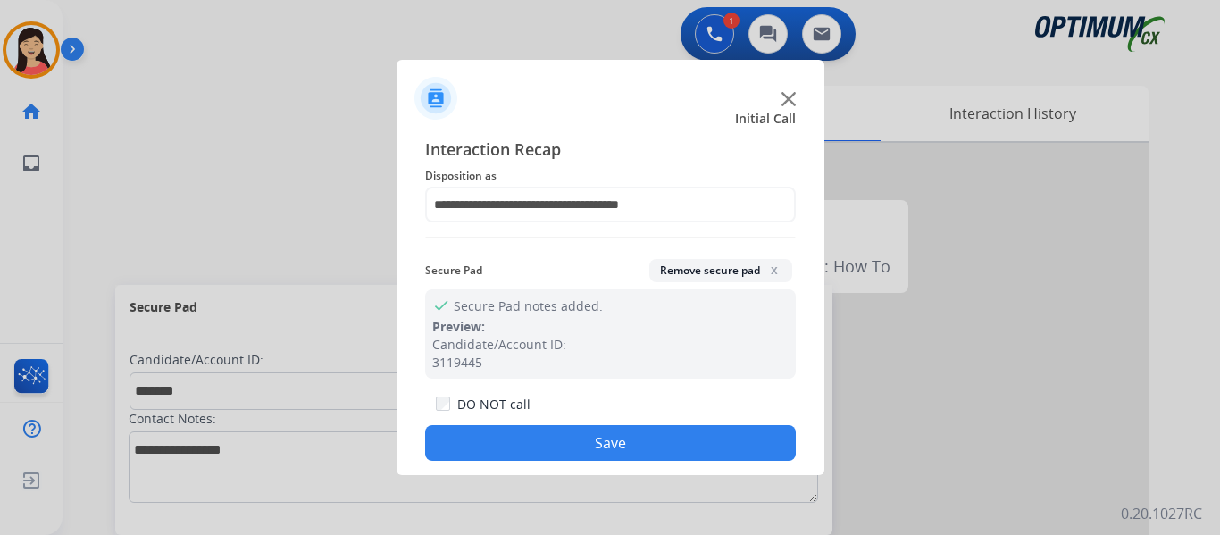
click at [629, 446] on button "Save" at bounding box center [610, 443] width 371 height 36
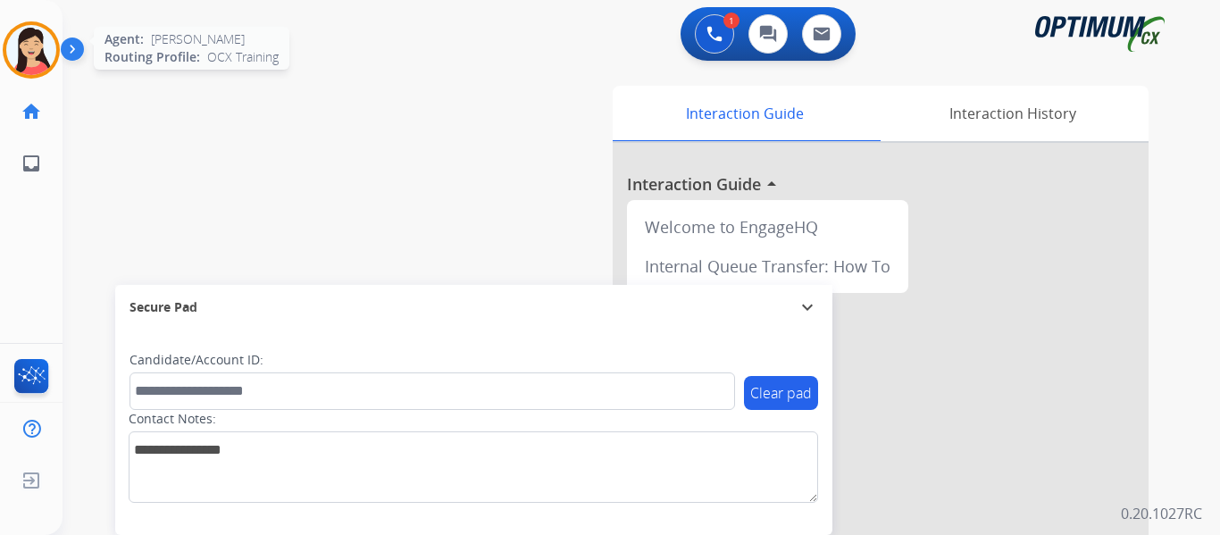
click at [41, 54] on img at bounding box center [31, 50] width 50 height 50
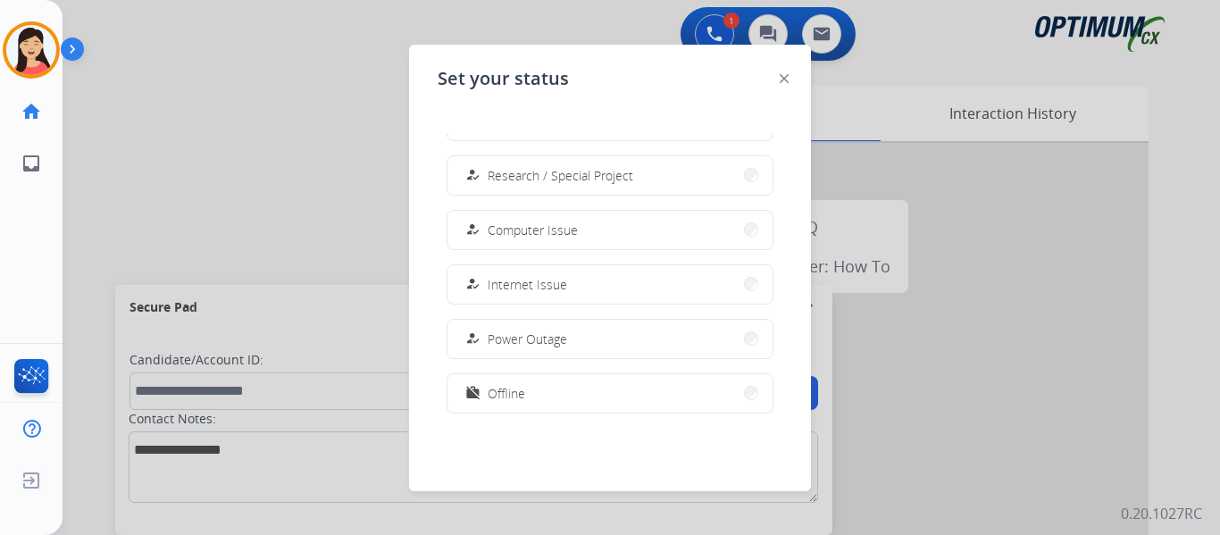
scroll to position [446, 0]
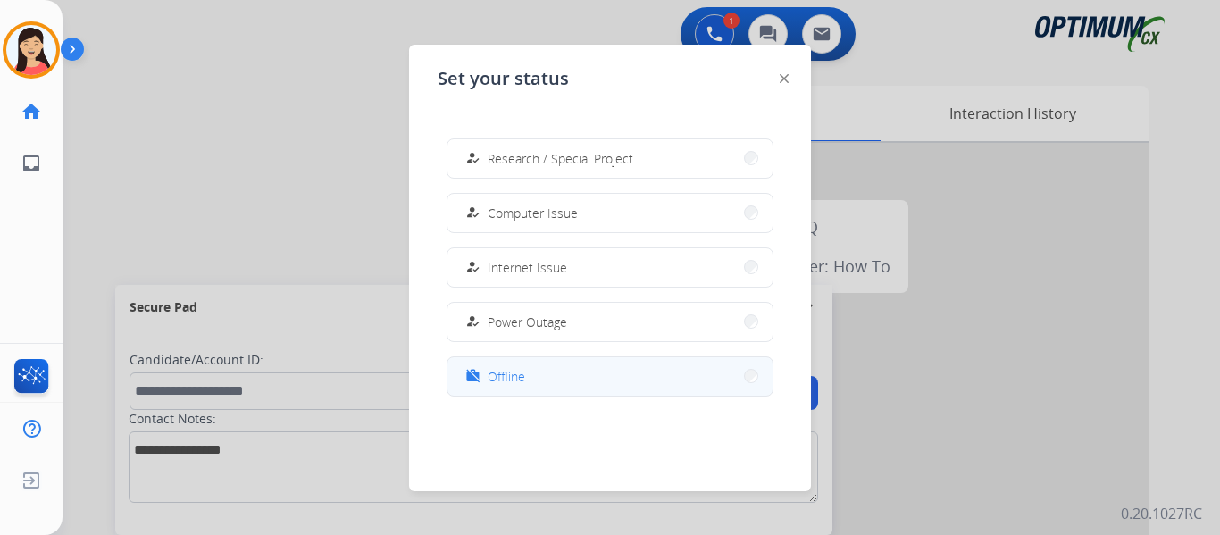
click at [569, 385] on button "work_off Offline" at bounding box center [609, 376] width 325 height 38
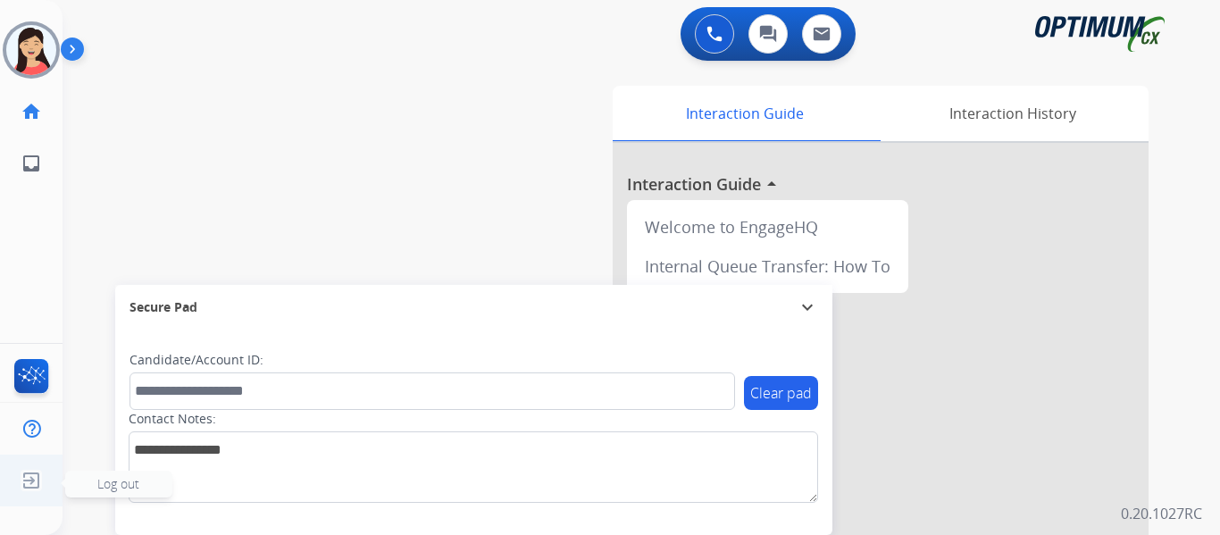
click at [17, 483] on img at bounding box center [31, 480] width 32 height 34
